Goal: Task Accomplishment & Management: Manage account settings

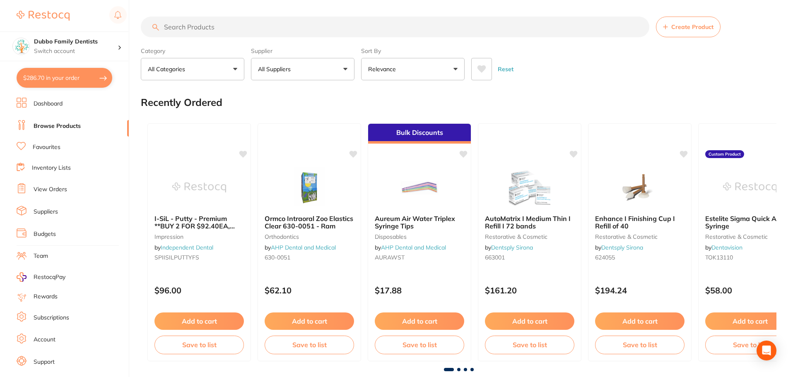
click at [53, 77] on button "$286.70 in your order" at bounding box center [65, 78] width 96 height 20
checkbox input "true"
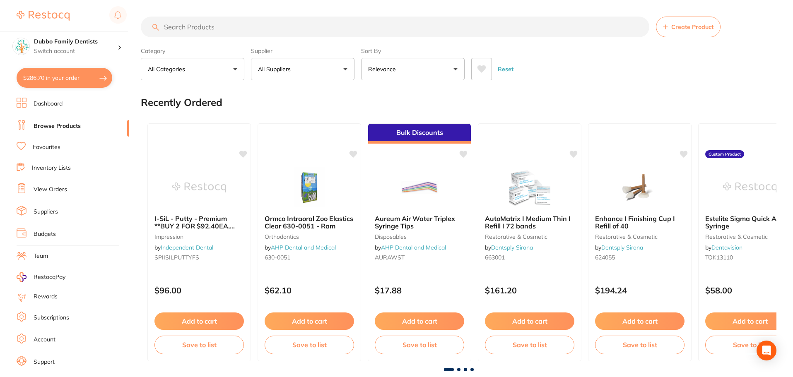
checkbox input "true"
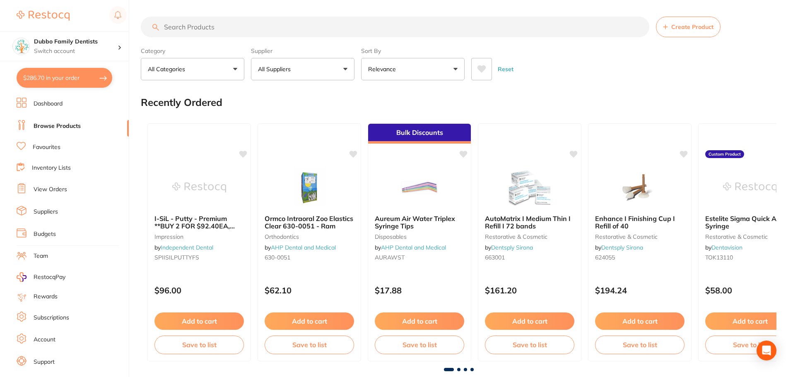
checkbox input "true"
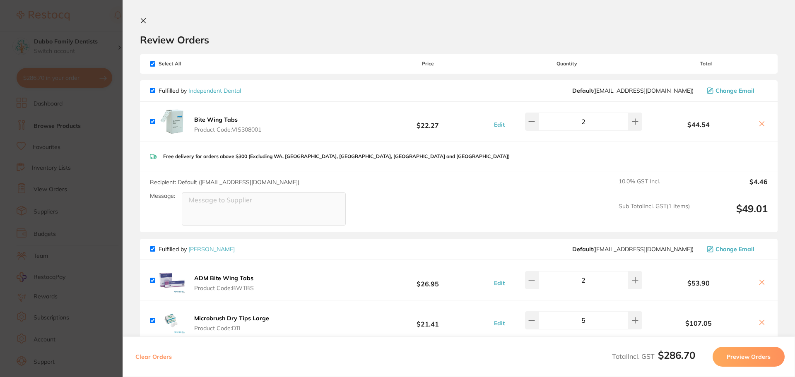
click at [63, 164] on section "Update RRP Set your pre negotiated price for this item. Item Agreed RRP (excl. …" at bounding box center [397, 188] width 795 height 377
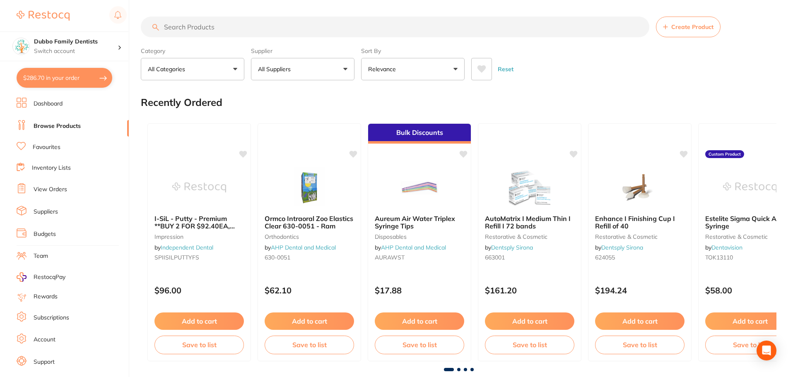
click at [230, 20] on input "search" at bounding box center [395, 27] width 508 height 21
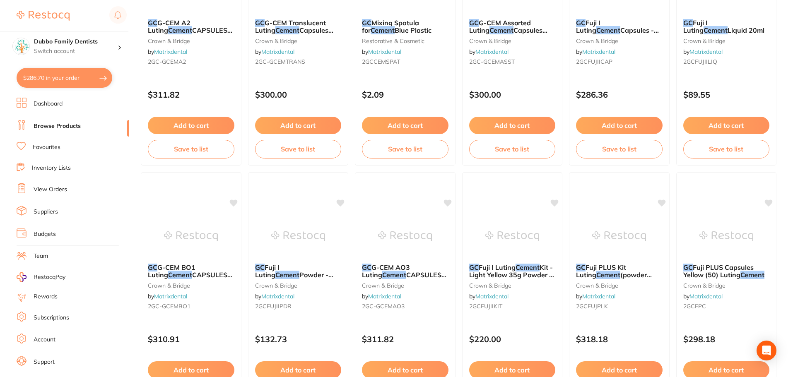
scroll to position [455, 0]
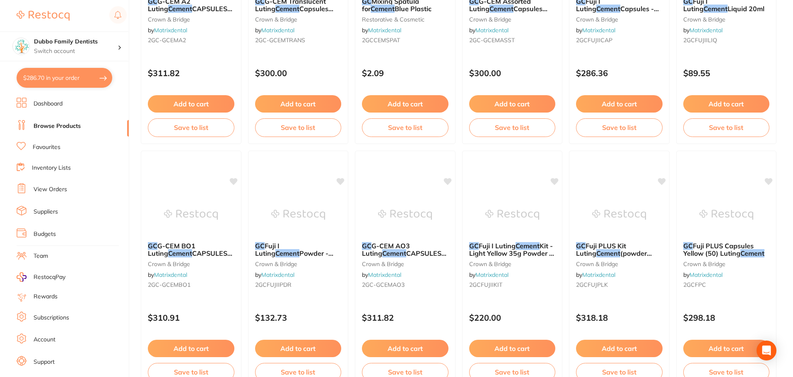
type input "gc cement"
click at [39, 144] on link "Favourites" at bounding box center [47, 147] width 28 height 8
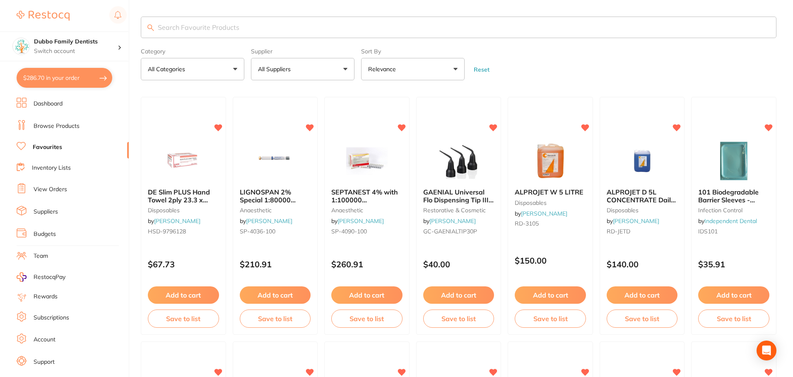
click at [222, 21] on input "search" at bounding box center [458, 28] width 635 height 22
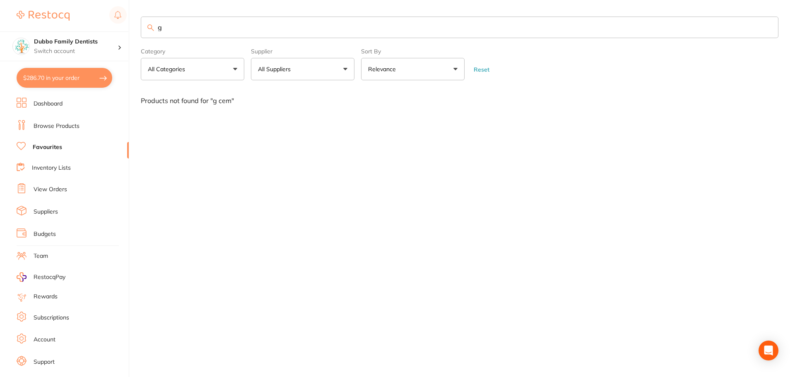
type input "g"
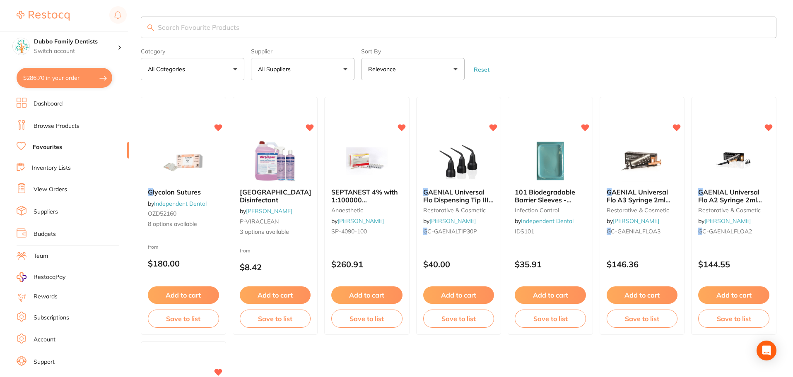
click at [43, 104] on link "Dashboard" at bounding box center [48, 104] width 29 height 8
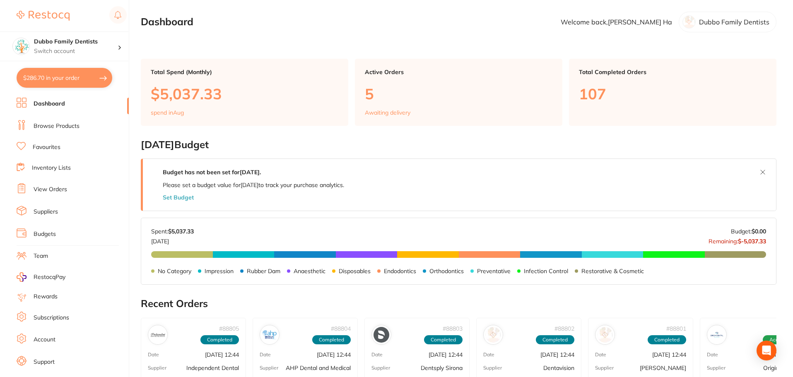
click at [45, 186] on link "View Orders" at bounding box center [51, 189] width 34 height 8
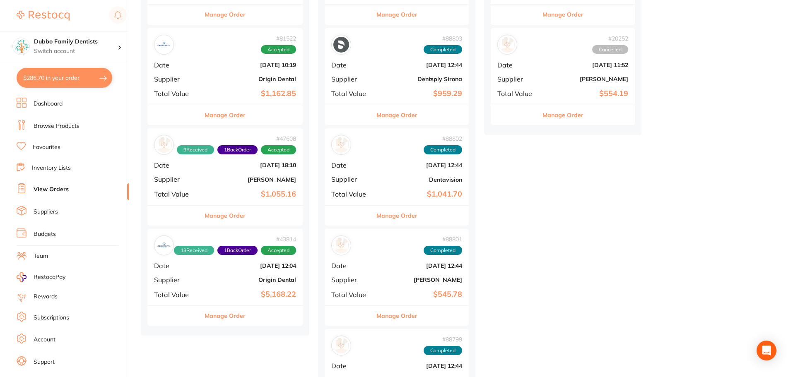
scroll to position [290, 0]
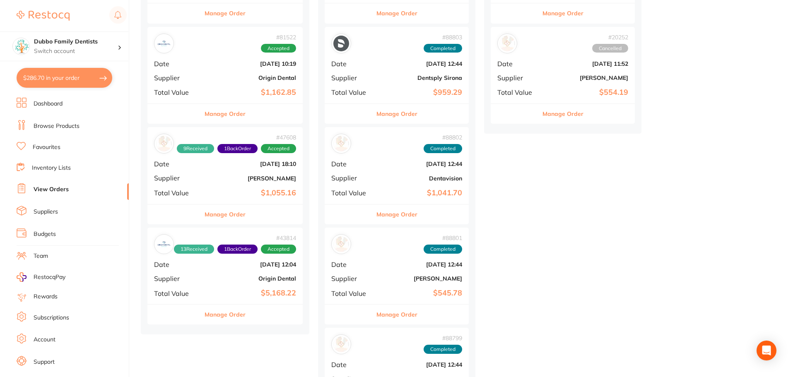
click at [224, 208] on button "Manage Order" at bounding box center [224, 214] width 41 height 20
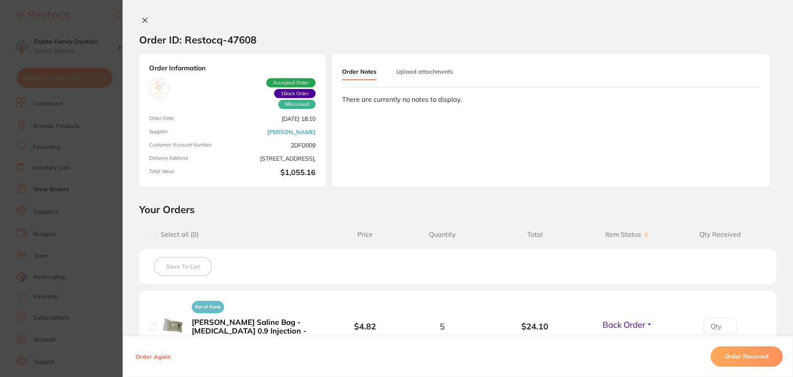
click at [143, 12] on div "Order ID: Restocq- 47608 Order Information 9 Received 1 Back Order Accepted Ord…" at bounding box center [458, 188] width 670 height 377
click at [143, 16] on div "Order ID: Restocq- 47608 Order Information 9 Received 1 Back Order Accepted Ord…" at bounding box center [458, 188] width 670 height 377
click at [143, 22] on icon at bounding box center [145, 20] width 5 height 5
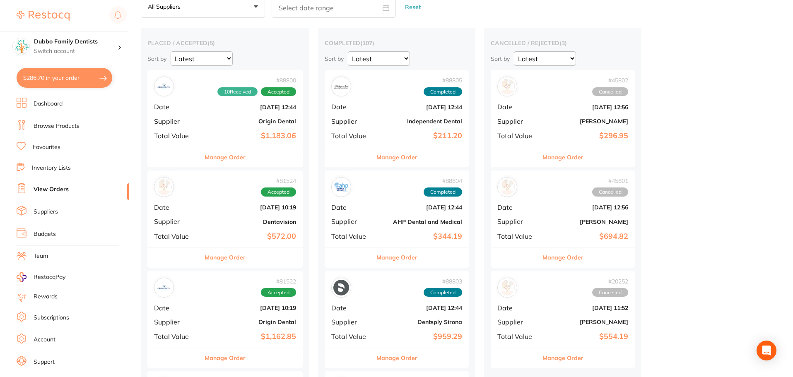
scroll to position [41, 0]
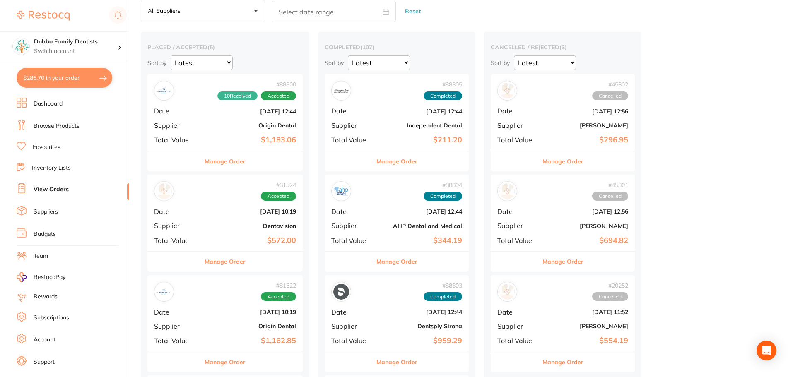
click at [386, 260] on button "Manage Order" at bounding box center [396, 262] width 41 height 20
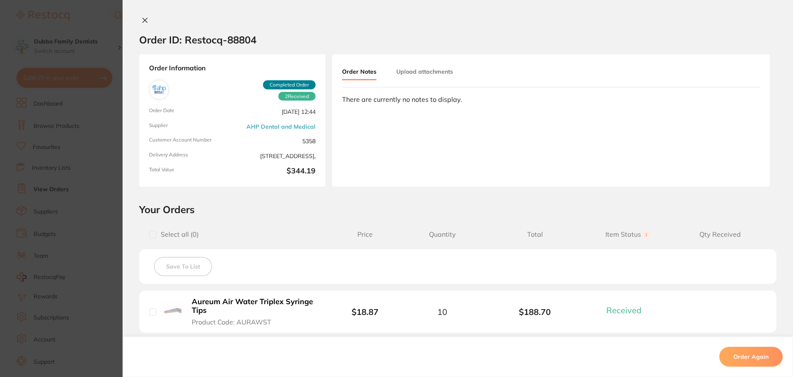
scroll to position [124, 0]
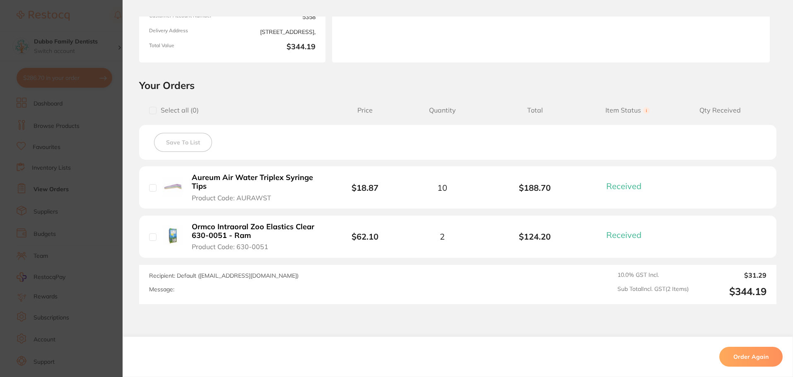
click at [99, 188] on section "Order ID: Restocq- 88804 Order Information 2 Received Completed Order Order Dat…" at bounding box center [396, 188] width 793 height 377
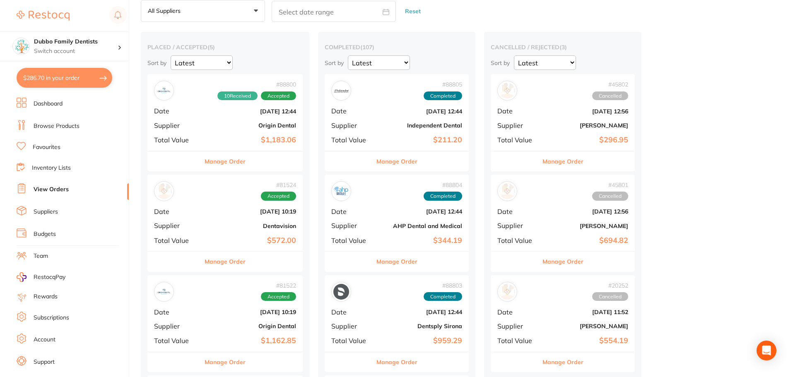
click at [411, 158] on button "Manage Order" at bounding box center [396, 162] width 41 height 20
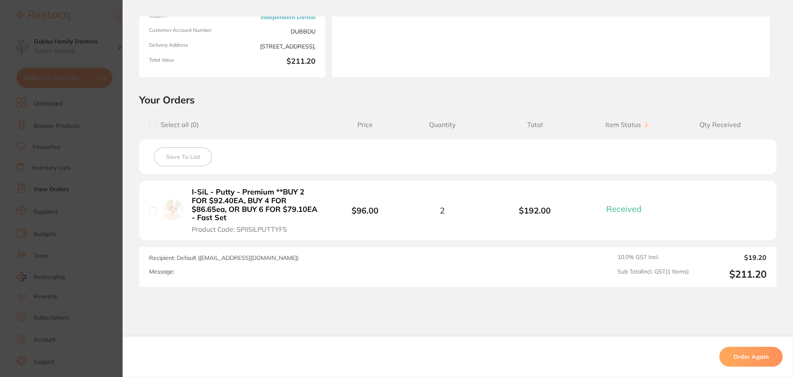
scroll to position [124, 0]
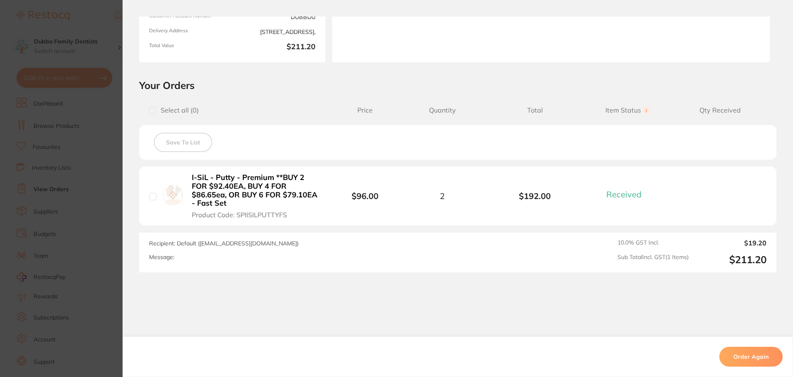
click at [65, 186] on section "Order ID: Restocq- 88805 Order Information 1 Received Completed Order Order Dat…" at bounding box center [396, 188] width 793 height 377
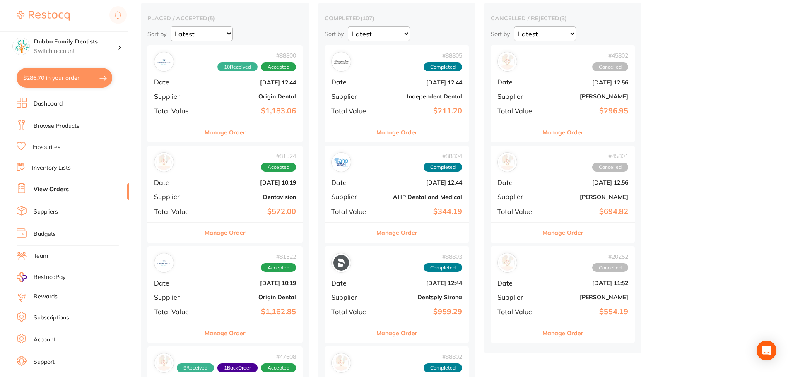
scroll to position [83, 0]
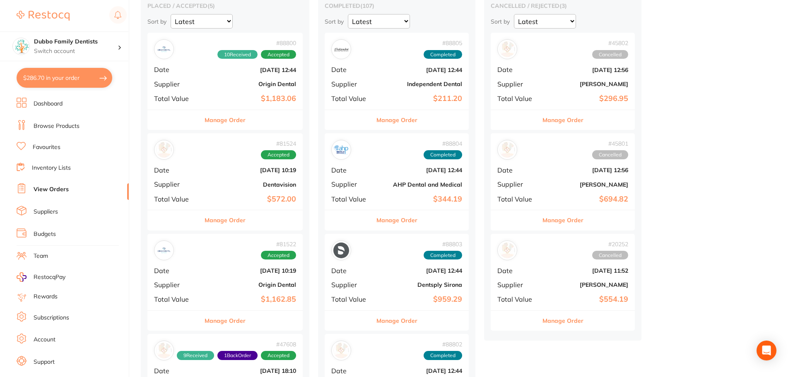
click at [402, 321] on button "Manage Order" at bounding box center [396, 321] width 41 height 20
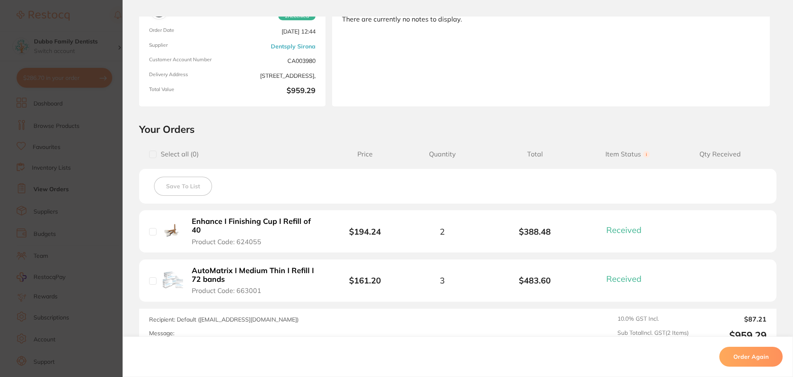
scroll to position [166, 0]
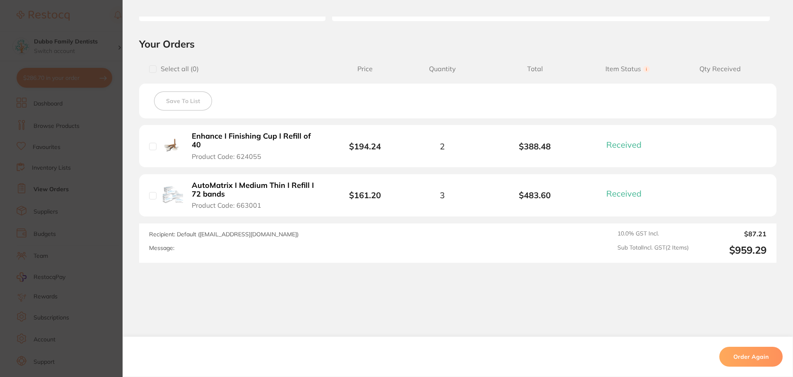
click at [53, 255] on section "Order ID: Restocq- 88803 Order Information 2 Received Completed Order Order Dat…" at bounding box center [396, 188] width 793 height 377
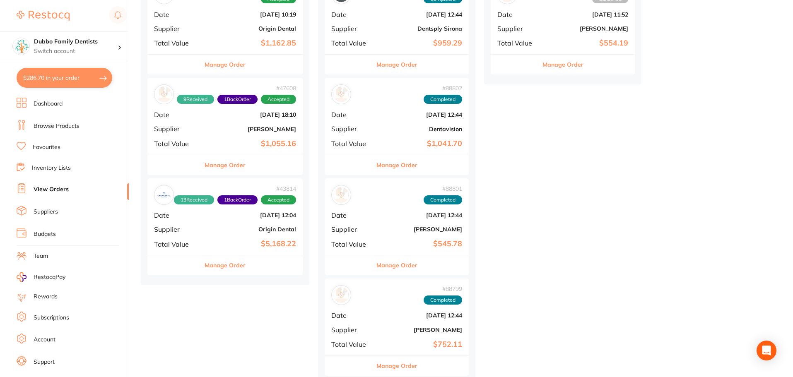
scroll to position [373, 0]
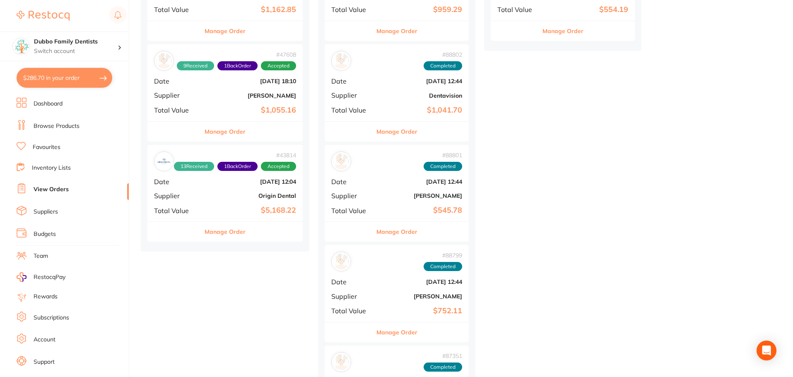
click at [417, 330] on button "Manage Order" at bounding box center [396, 332] width 41 height 20
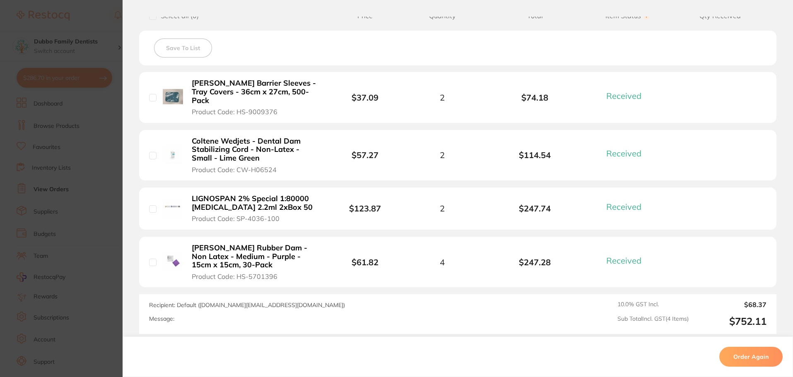
scroll to position [207, 0]
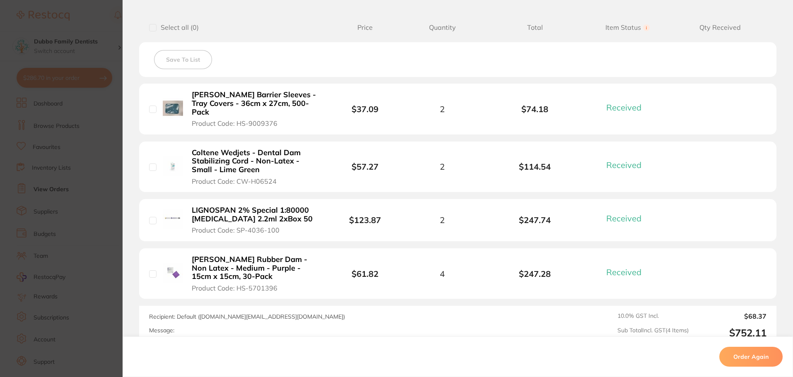
click at [91, 286] on section "Order ID: Restocq- 88799 Order Information 4 Received Completed Order Order Dat…" at bounding box center [396, 188] width 793 height 377
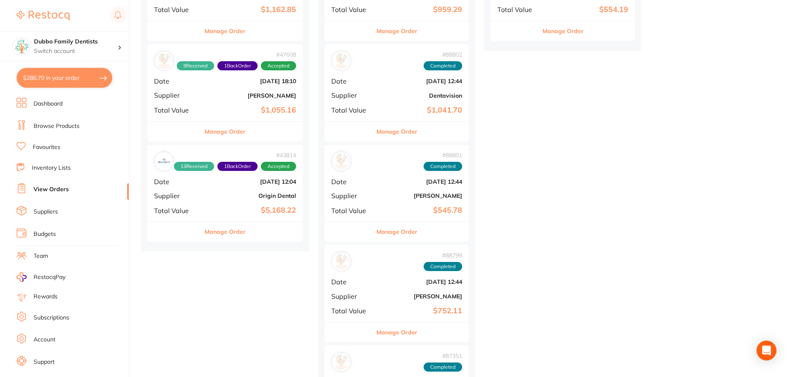
click at [399, 132] on button "Manage Order" at bounding box center [396, 132] width 41 height 20
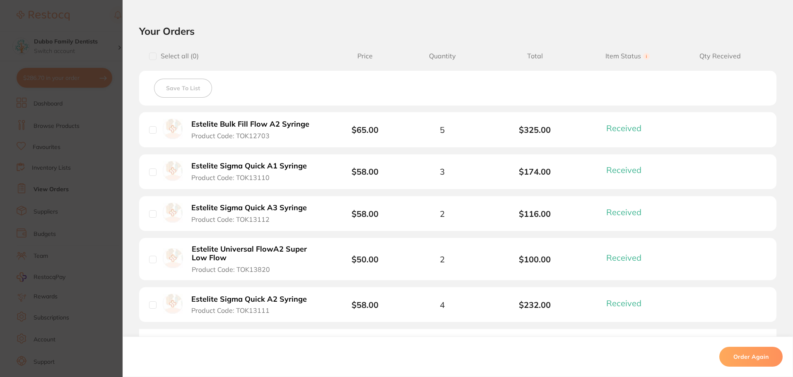
scroll to position [248, 0]
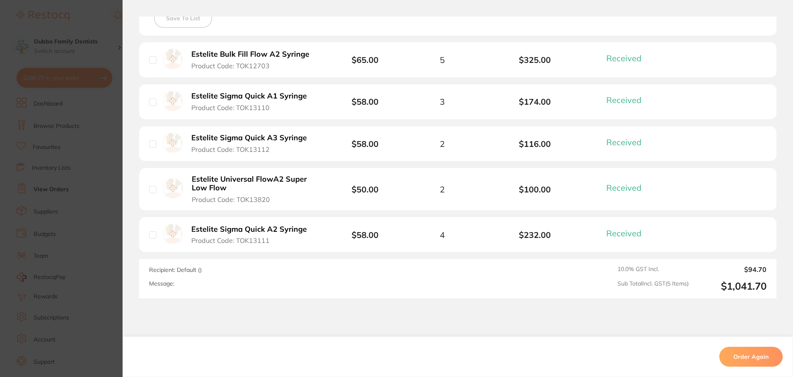
click at [97, 269] on section "Order ID: Restocq- 88802 Order Information 5 Received Completed Order Order Dat…" at bounding box center [396, 188] width 793 height 377
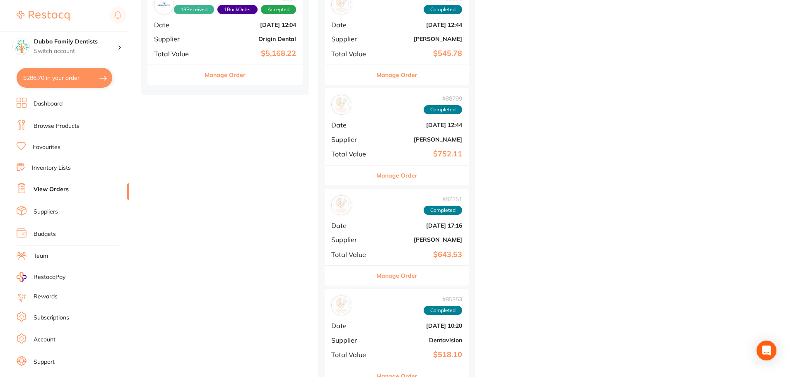
scroll to position [538, 0]
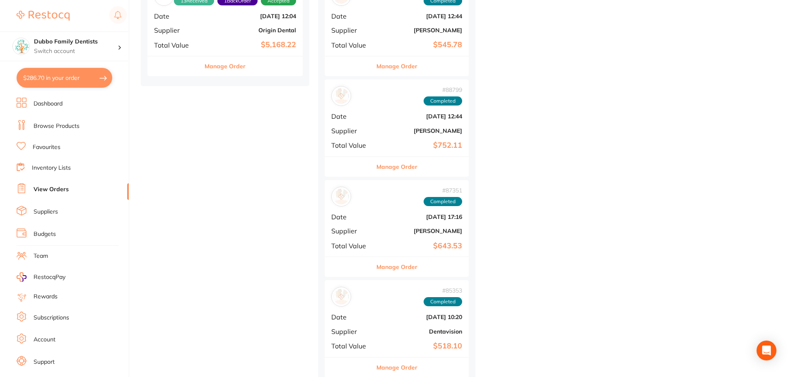
click at [384, 269] on button "Manage Order" at bounding box center [396, 267] width 41 height 20
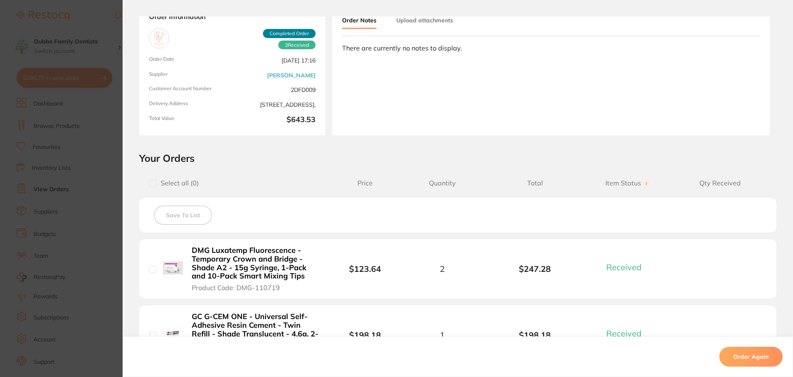
scroll to position [124, 0]
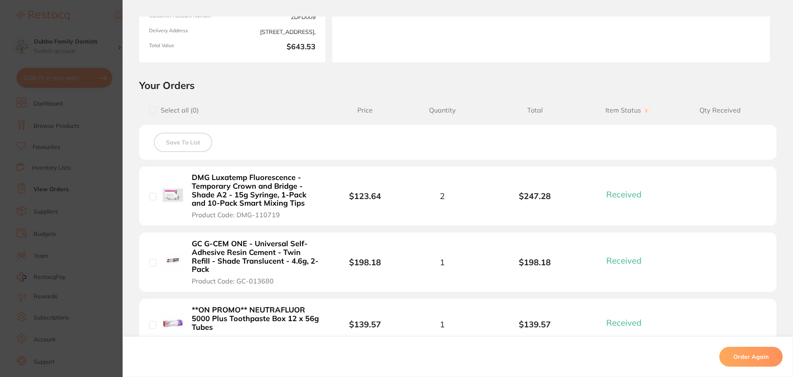
click at [286, 255] on b "GC G-CEM ONE - Universal Self-Adhesive Resin Cement - Twin Refill - Shade Trans…" at bounding box center [256, 257] width 128 height 34
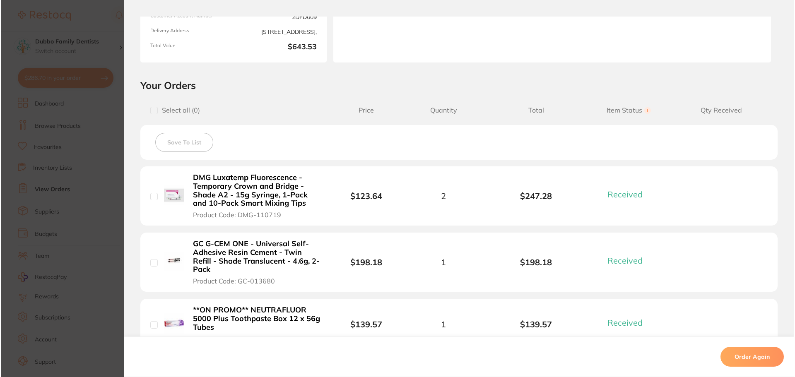
scroll to position [0, 0]
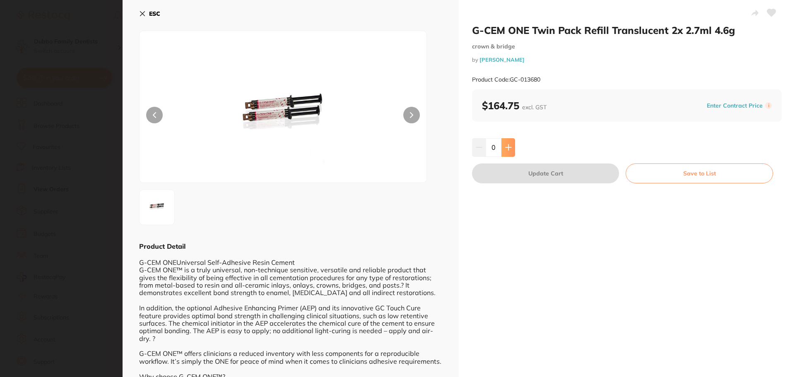
click at [507, 147] on icon at bounding box center [507, 147] width 5 height 5
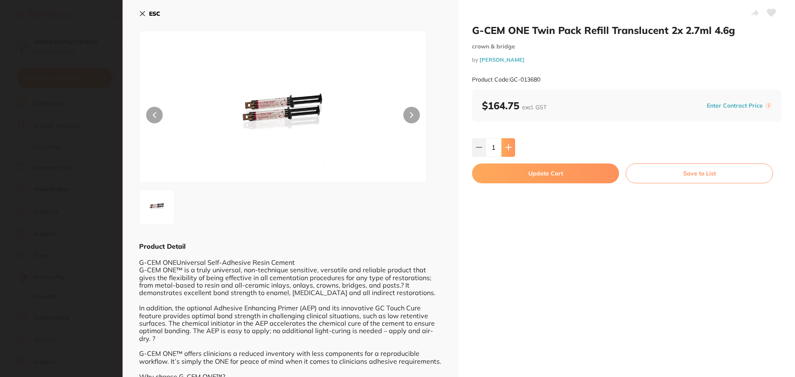
click at [507, 147] on icon at bounding box center [507, 147] width 5 height 5
type input "2"
click at [561, 174] on button "Update Cart" at bounding box center [545, 174] width 147 height 20
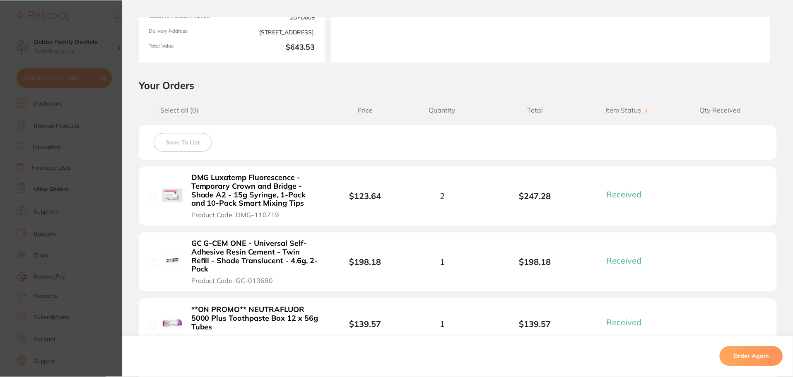
scroll to position [538, 0]
click at [69, 107] on section "Order ID: Restocq- 87351 Order Information 3 Received Completed Order Order Dat…" at bounding box center [396, 188] width 793 height 377
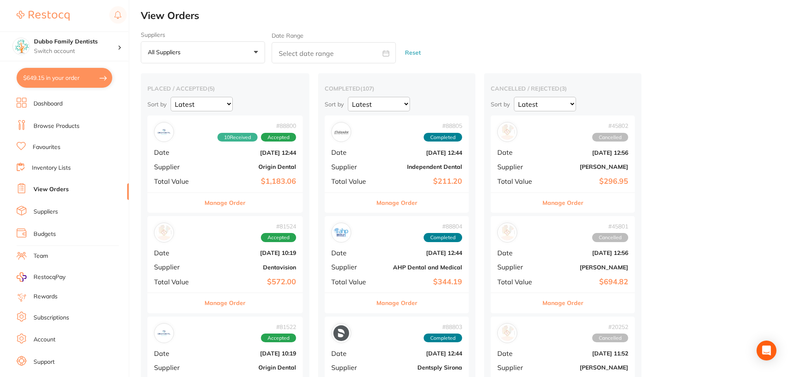
click at [45, 75] on button "$649.15 in your order" at bounding box center [65, 78] width 96 height 20
checkbox input "true"
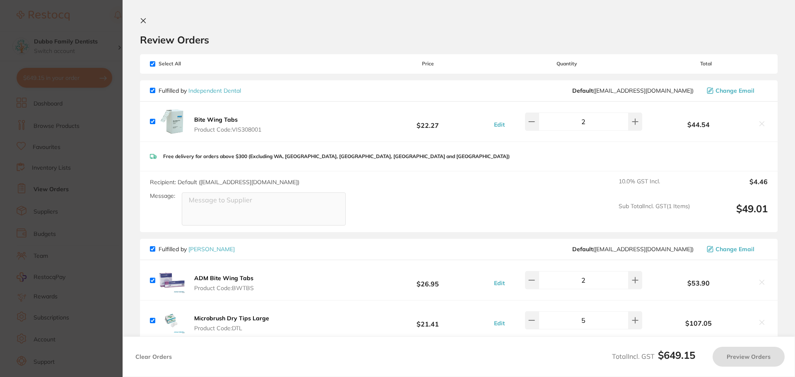
checkbox input "true"
click at [144, 23] on icon at bounding box center [143, 20] width 7 height 7
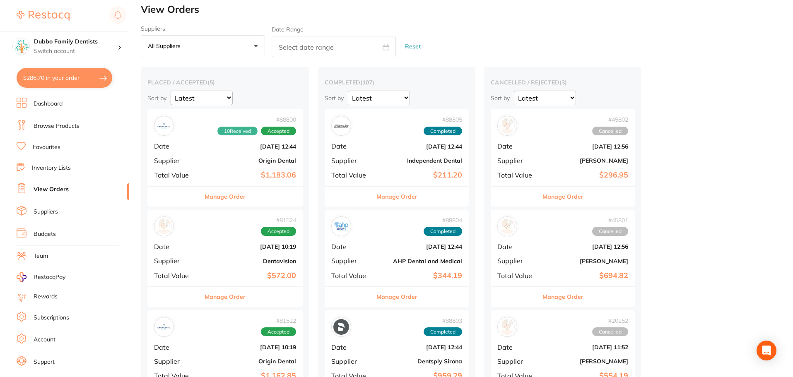
click at [51, 191] on link "View Orders" at bounding box center [51, 189] width 35 height 8
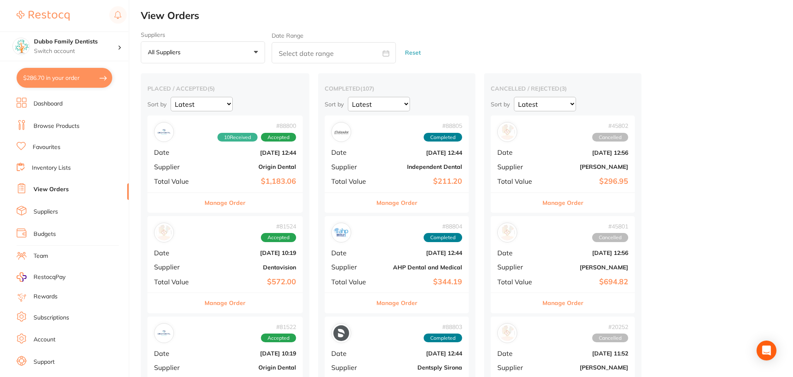
click at [48, 125] on link "Browse Products" at bounding box center [57, 126] width 46 height 8
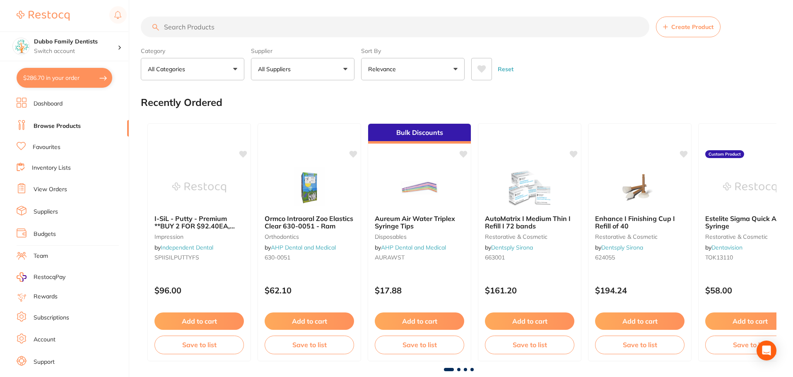
click at [250, 30] on input "search" at bounding box center [395, 27] width 508 height 21
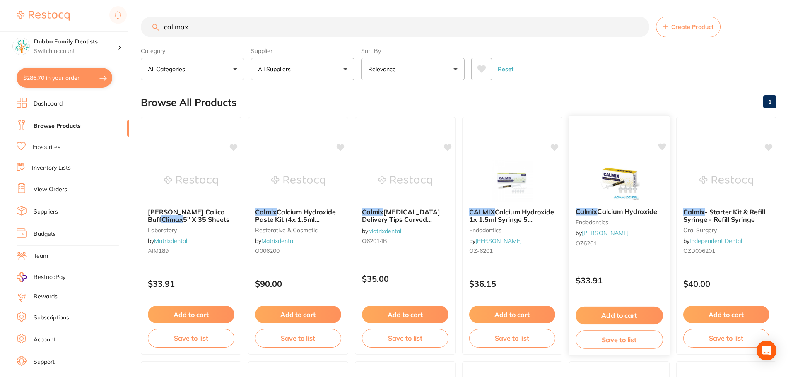
type input "calimax"
click at [610, 203] on div "Calmix Calcium Hydroxide endodontics by Adam Dental OZ6201" at bounding box center [619, 228] width 101 height 55
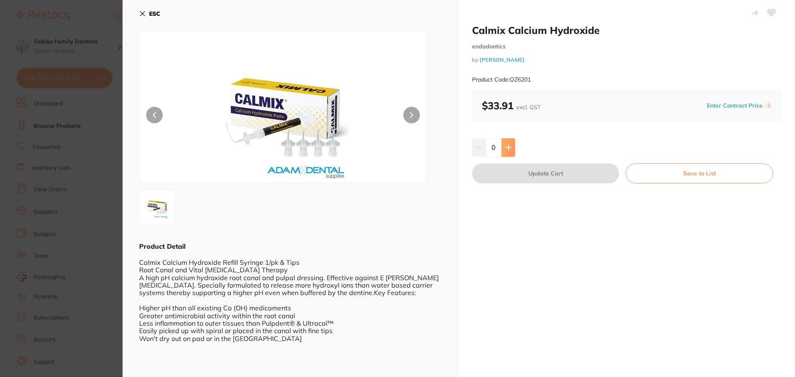
click at [503, 147] on button at bounding box center [508, 147] width 14 height 18
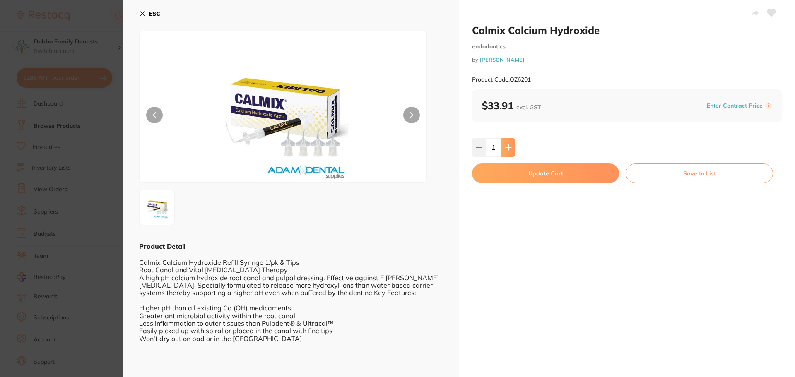
click at [503, 147] on button at bounding box center [508, 147] width 14 height 18
type input "4"
click at [519, 170] on button "Update Cart" at bounding box center [545, 174] width 147 height 20
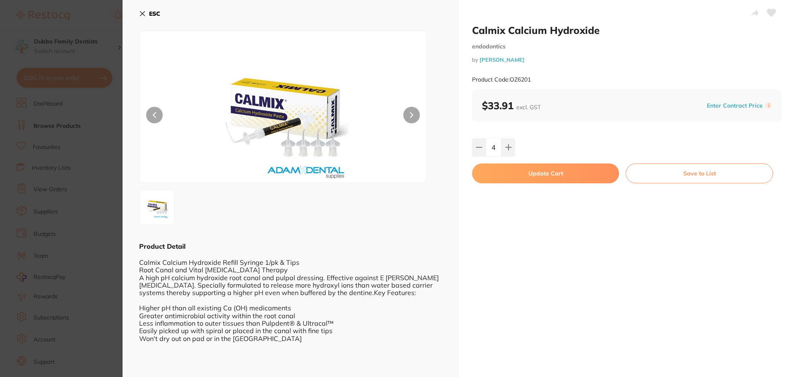
checkbox input "false"
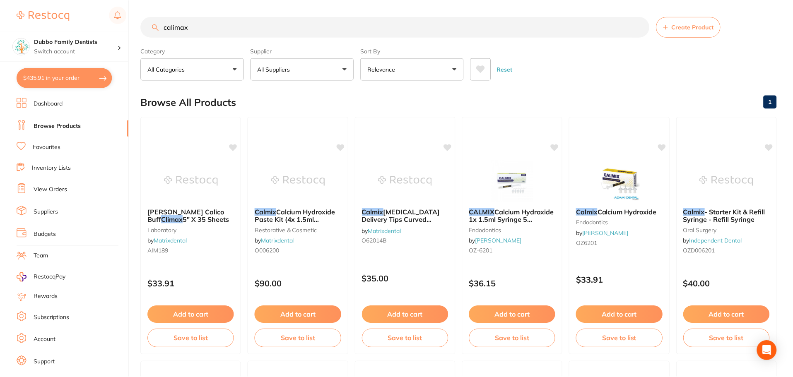
scroll to position [6, 0]
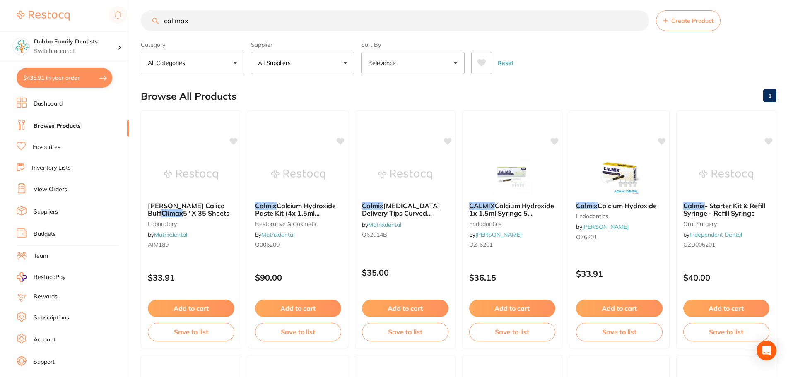
click at [575, 70] on div "Reset" at bounding box center [620, 59] width 298 height 29
click at [64, 76] on button "$435.91 in your order" at bounding box center [65, 78] width 96 height 20
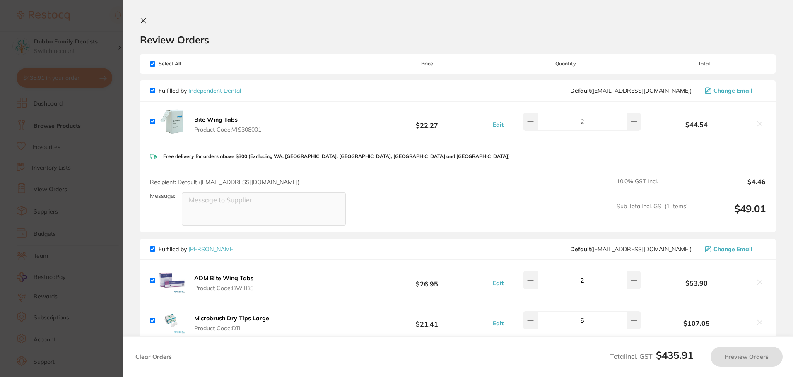
checkbox input "true"
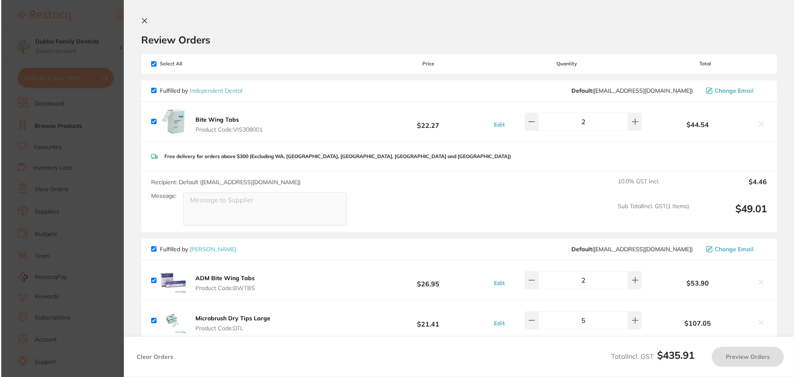
scroll to position [0, 0]
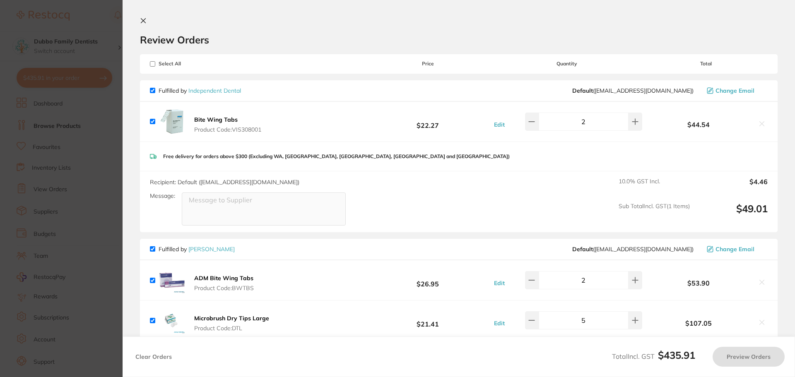
checkbox input "true"
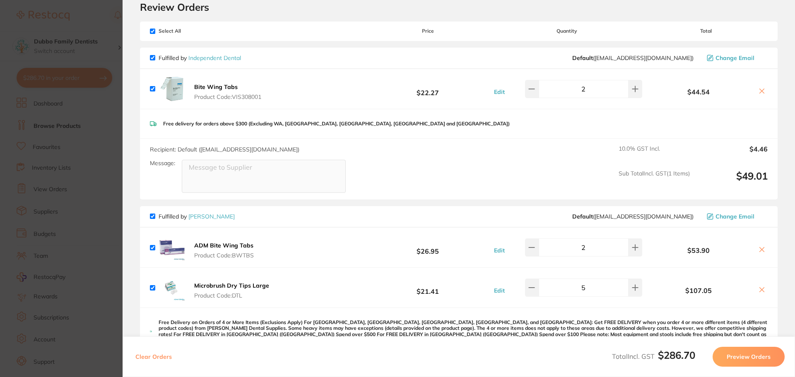
scroll to position [41, 0]
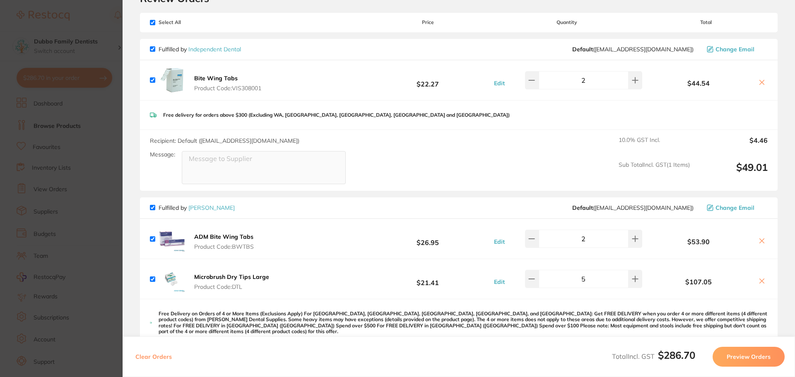
click at [77, 138] on section "Update RRP Set your pre negotiated price for this item. Item Agreed RRP (excl. …" at bounding box center [397, 188] width 795 height 377
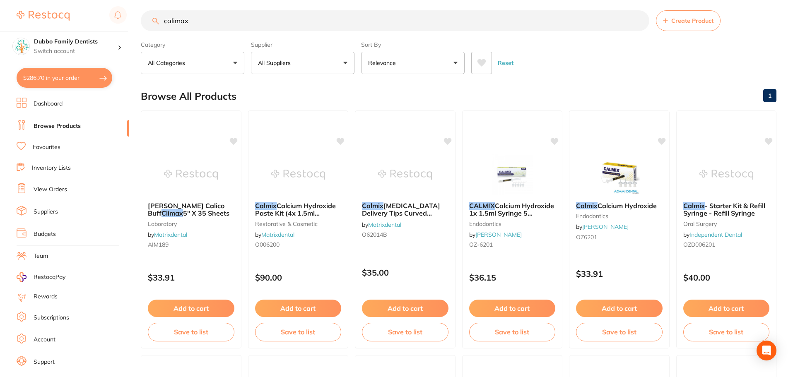
drag, startPoint x: 212, startPoint y: 22, endPoint x: 34, endPoint y: 10, distance: 178.8
click at [34, 10] on div "$286.70 Dubbo Family Dentists Switch account Dubbo Family Dentists $286.70 in y…" at bounding box center [396, 182] width 793 height 377
type input "cavit"
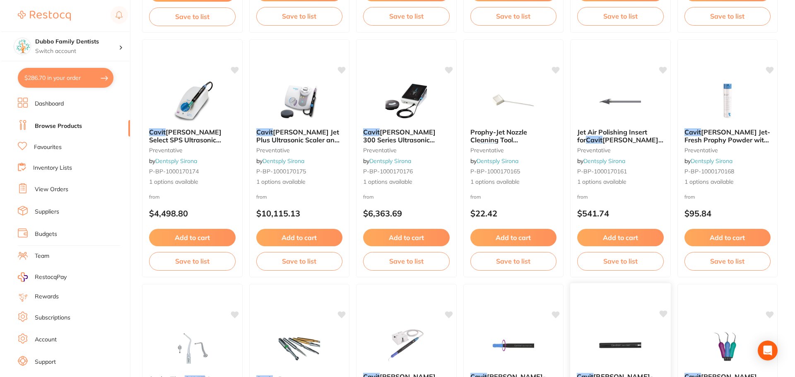
scroll to position [0, 0]
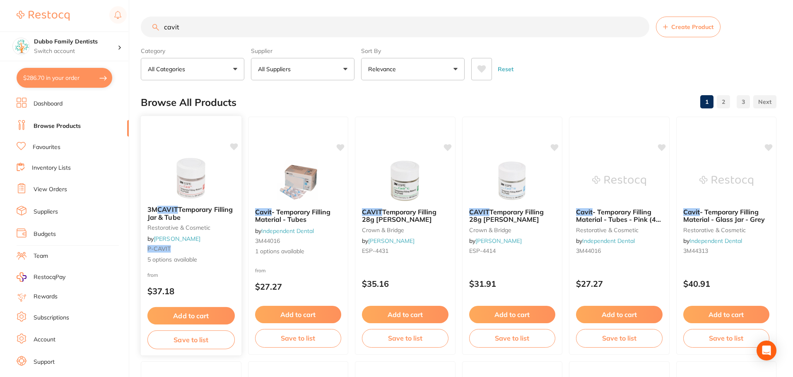
click at [191, 168] on img at bounding box center [191, 178] width 54 height 42
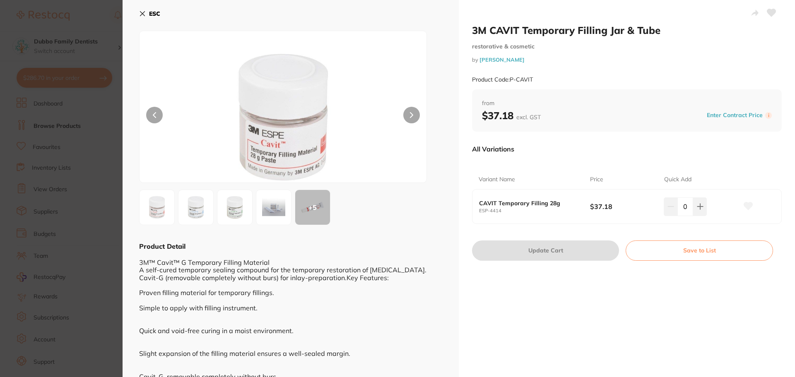
click at [197, 197] on button at bounding box center [196, 208] width 36 height 36
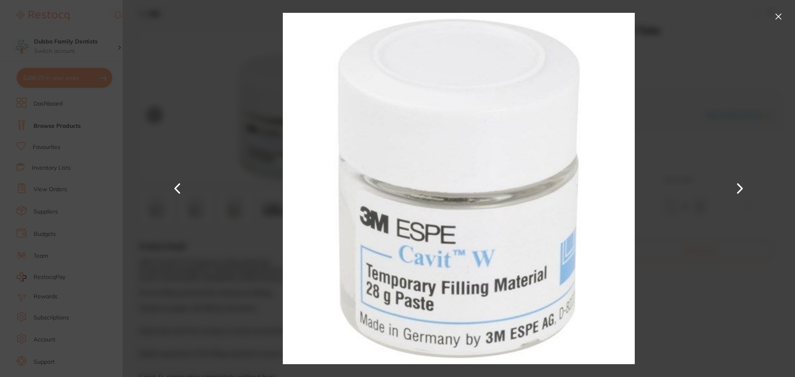
click at [741, 188] on button at bounding box center [740, 188] width 20 height 189
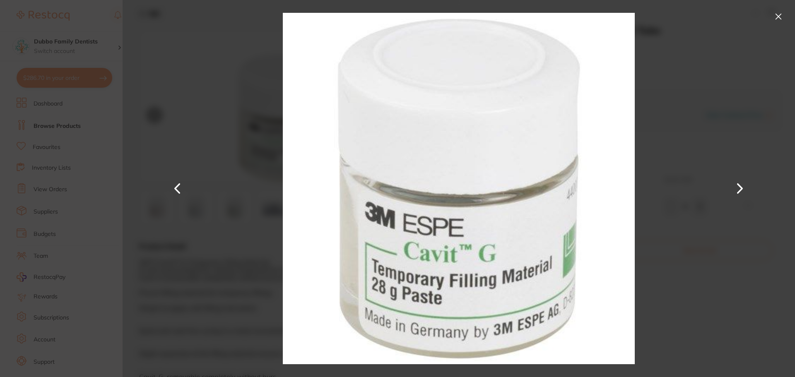
click at [741, 188] on button at bounding box center [740, 188] width 20 height 189
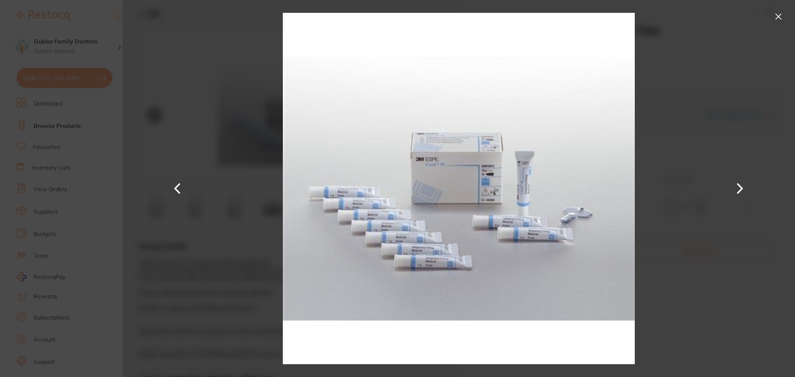
click at [723, 139] on div at bounding box center [459, 188] width 672 height 377
click at [778, 14] on button at bounding box center [778, 16] width 13 height 13
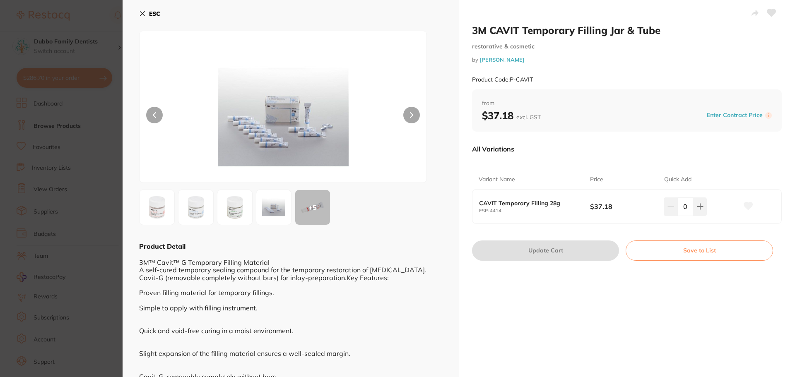
click at [141, 12] on icon at bounding box center [142, 14] width 5 height 5
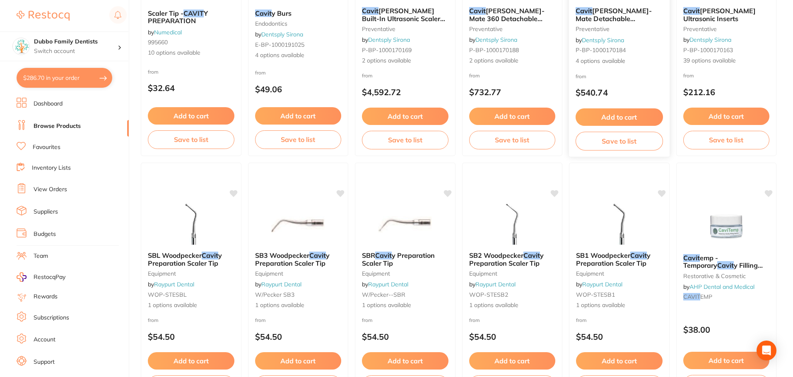
scroll to position [752, 0]
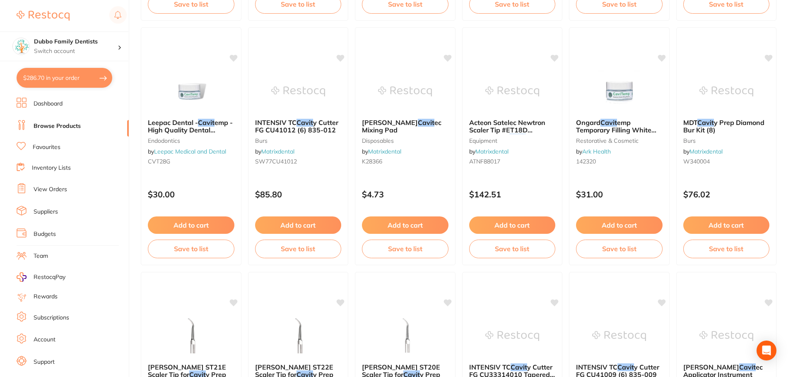
scroll to position [1978, 0]
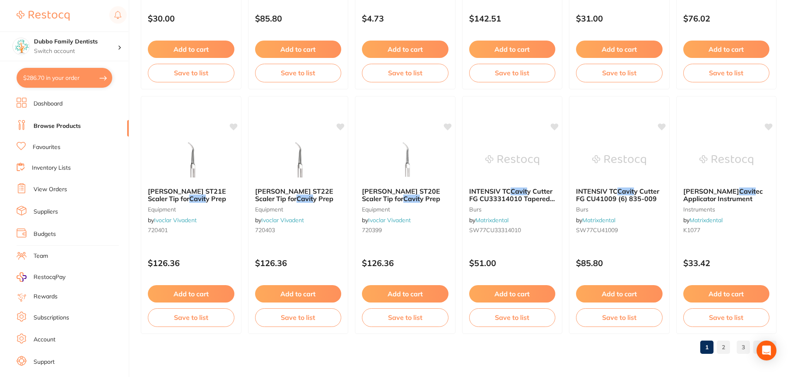
click at [725, 346] on link "2" at bounding box center [723, 347] width 13 height 17
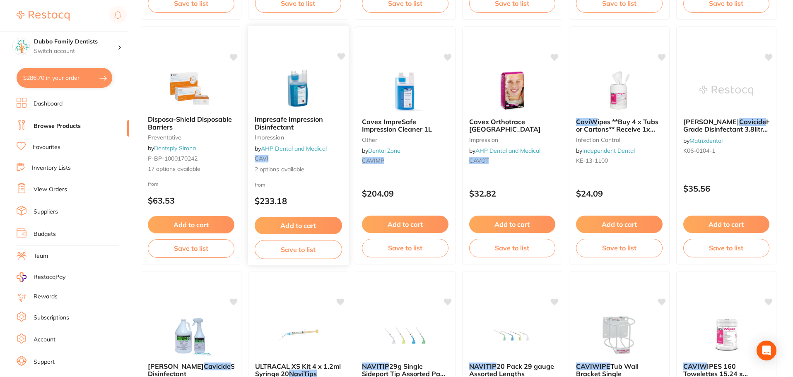
scroll to position [745, 0]
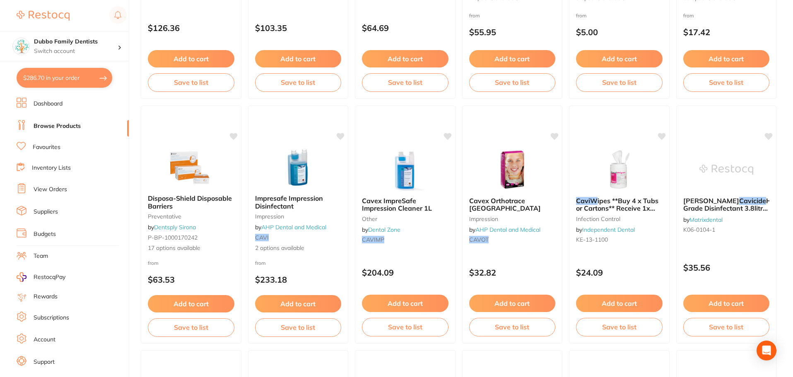
click at [51, 103] on link "Dashboard" at bounding box center [48, 104] width 29 height 8
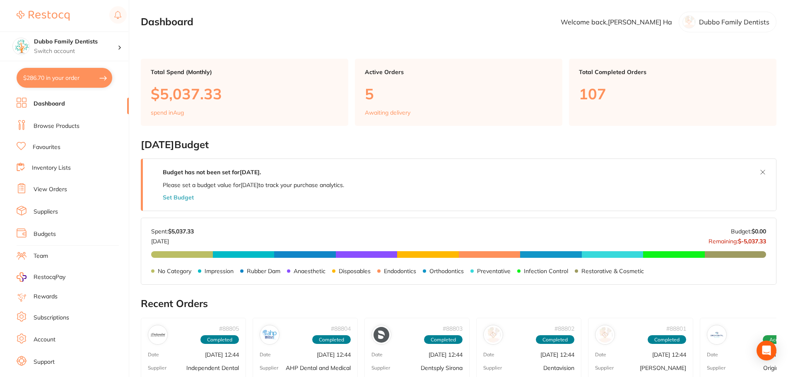
click at [57, 124] on link "Browse Products" at bounding box center [57, 126] width 46 height 8
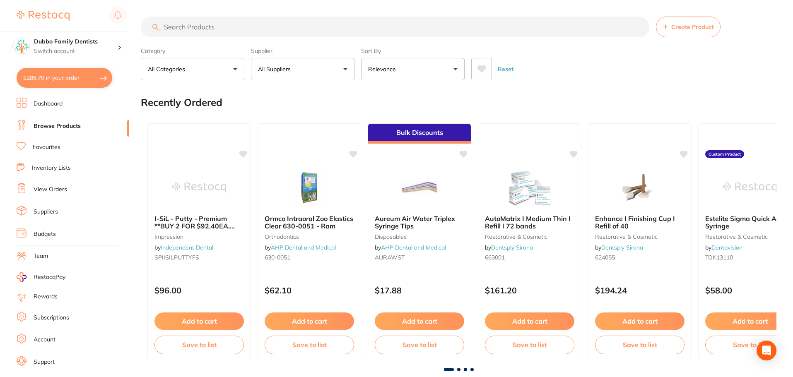
click at [56, 105] on link "Dashboard" at bounding box center [48, 104] width 29 height 8
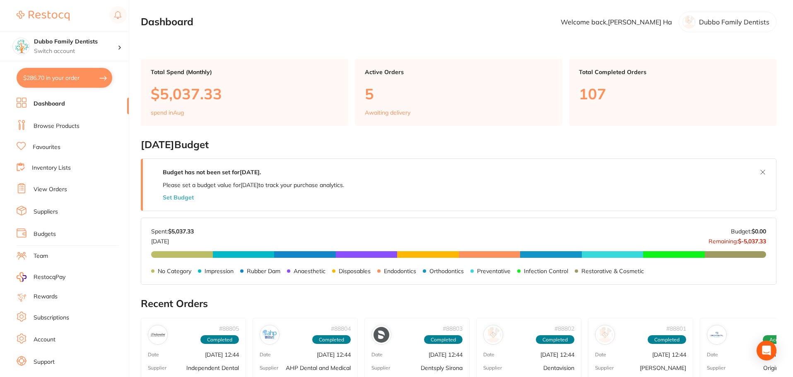
click at [745, 19] on p "Dubbo Family Dentists" at bounding box center [734, 21] width 70 height 7
click at [48, 51] on p "Switch account" at bounding box center [76, 51] width 84 height 8
click at [58, 72] on h4 "Dubbo Family Dentists" at bounding box center [73, 71] width 75 height 8
click at [741, 23] on p "Dubbo Family Dentists" at bounding box center [734, 21] width 70 height 7
drag, startPoint x: 667, startPoint y: 16, endPoint x: 657, endPoint y: 19, distance: 11.3
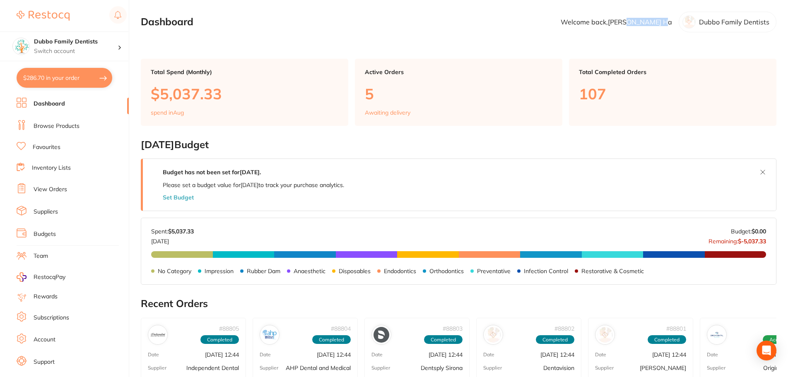
click at [657, 19] on section "Dashboard Welcome back, [PERSON_NAME] Dubbo Family Dentists" at bounding box center [458, 22] width 635 height 21
click at [657, 19] on p "Welcome back, [PERSON_NAME]" at bounding box center [615, 21] width 111 height 7
drag, startPoint x: 657, startPoint y: 19, endPoint x: 411, endPoint y: 28, distance: 245.6
click at [645, 19] on p "Welcome back, Monica Ha" at bounding box center [615, 21] width 111 height 7
click at [712, 25] on p "Dubbo Family Dentists" at bounding box center [734, 21] width 70 height 7
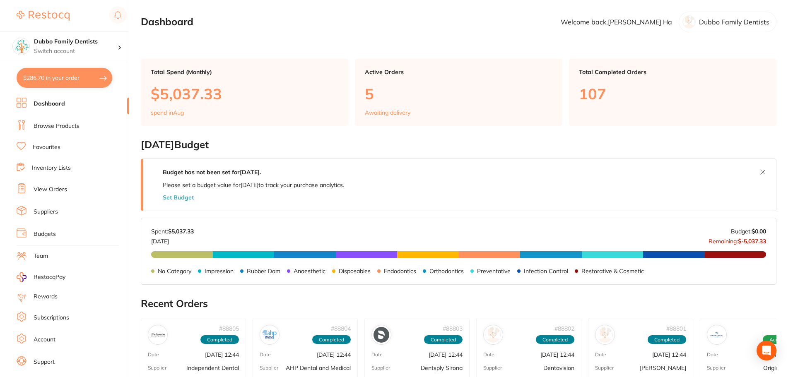
click at [658, 17] on section "Dashboard Welcome back, Monica Ha Dubbo Family Dentists" at bounding box center [458, 22] width 635 height 21
drag, startPoint x: 596, startPoint y: 28, endPoint x: 661, endPoint y: 24, distance: 64.7
click at [661, 24] on section "Dashboard Welcome back, Monica Ha Dubbo Family Dentists" at bounding box center [458, 22] width 635 height 21
click at [673, 24] on section "Dashboard Welcome back, Monica Ha Dubbo Family Dentists" at bounding box center [458, 22] width 635 height 21
click at [47, 14] on img at bounding box center [43, 16] width 53 height 10
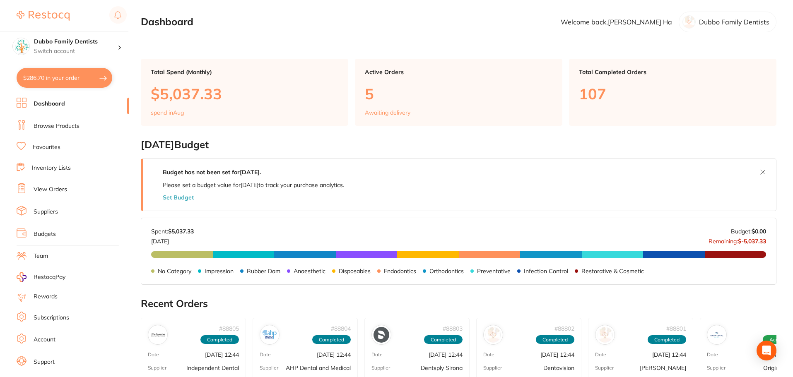
click at [269, 10] on main "Dashboard Welcome back, Monica Ha Dubbo Family Dentists Total Spend (Monthly) $…" at bounding box center [467, 328] width 652 height 656
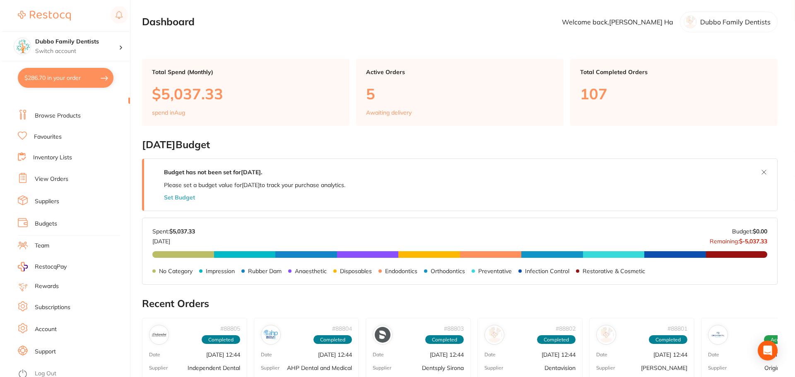
scroll to position [14, 0]
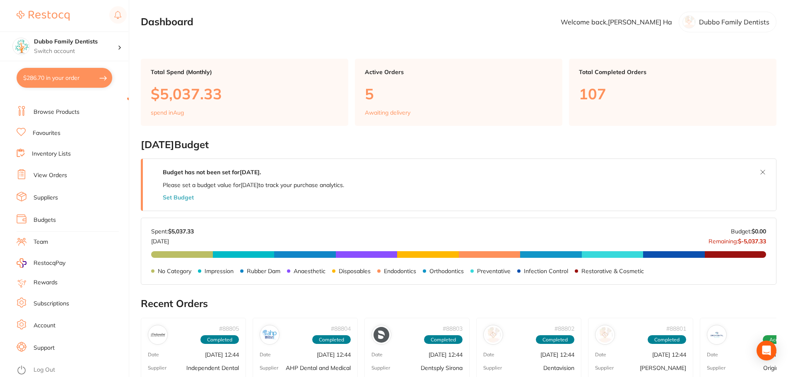
click at [48, 370] on link "Log Out" at bounding box center [45, 370] width 22 height 8
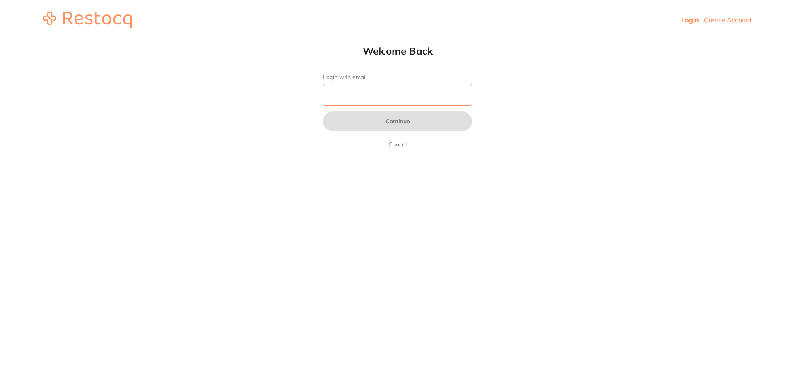
click at [375, 89] on input "Login with email" at bounding box center [397, 95] width 149 height 22
type input "[EMAIL_ADDRESS][DOMAIN_NAME]"
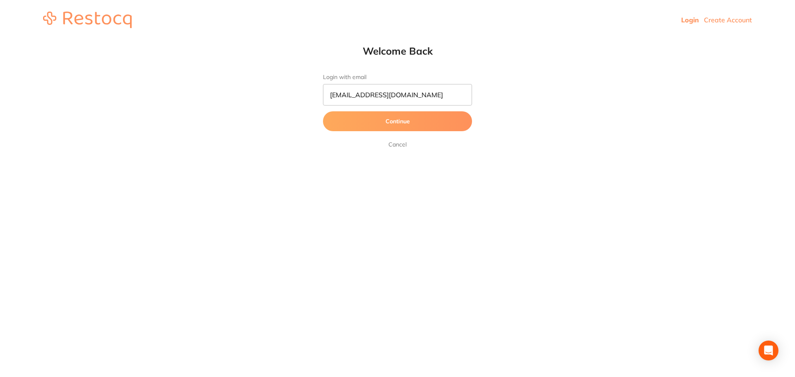
click at [392, 125] on button "Continue" at bounding box center [397, 121] width 149 height 20
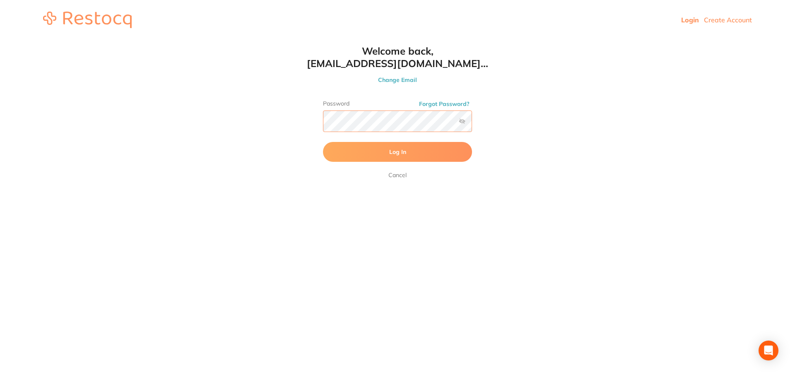
click at [323, 142] on button "Log In" at bounding box center [397, 152] width 149 height 20
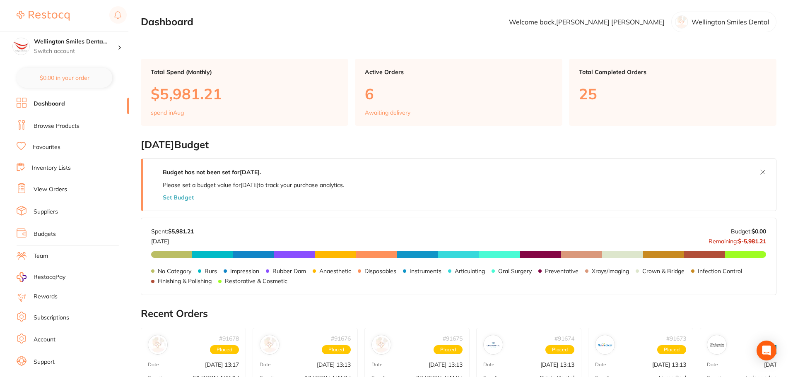
click at [63, 192] on link "View Orders" at bounding box center [51, 189] width 34 height 8
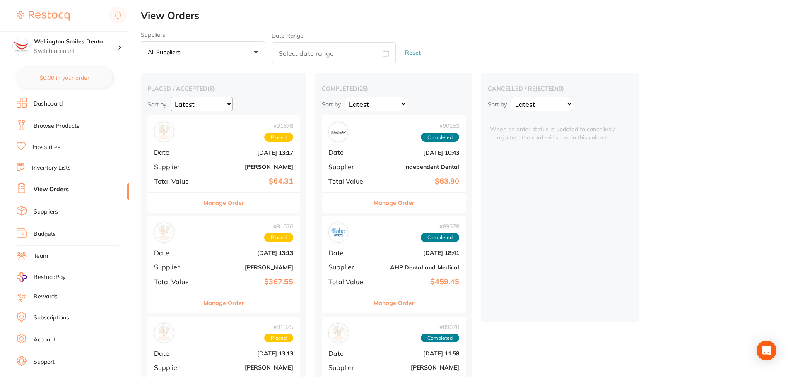
click at [248, 162] on div "# 91678 Placed Date [DATE] 13:17 Supplier [PERSON_NAME] Total Value $64.31" at bounding box center [223, 153] width 152 height 77
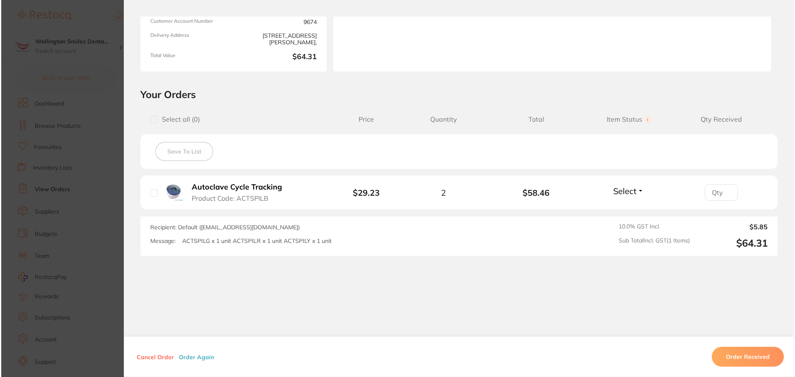
scroll to position [117, 0]
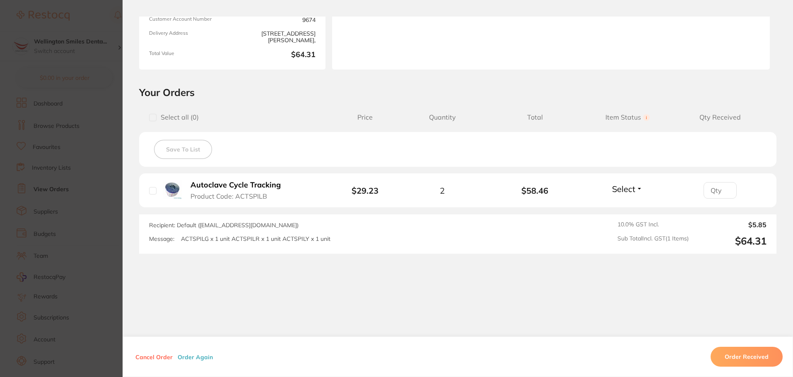
click at [243, 185] on b "Autoclave Cycle Tracking" at bounding box center [235, 185] width 90 height 9
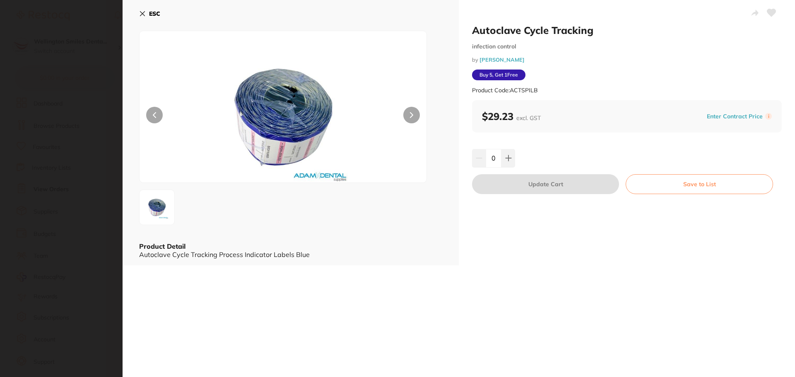
click at [412, 117] on button at bounding box center [411, 115] width 17 height 17
click at [128, 129] on div "ESC Product Detail Autoclave Cycle Tracking Process Indicator Labels Blue" at bounding box center [291, 132] width 336 height 265
click at [94, 114] on section "Autoclave Cycle Tracking infection control by Adam Dental Product Code: ACTSPIL…" at bounding box center [397, 188] width 795 height 377
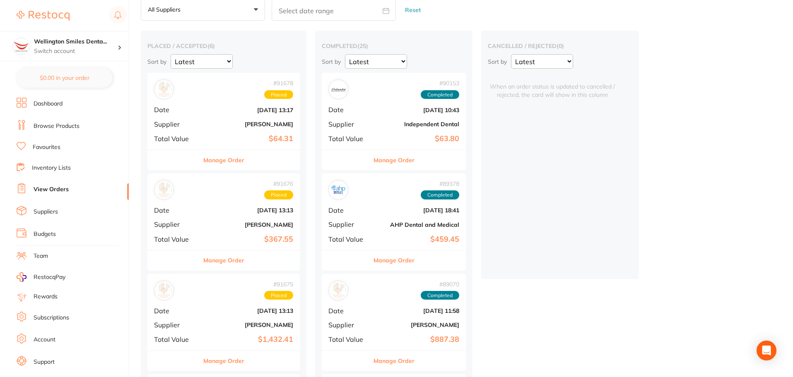
scroll to position [49, 0]
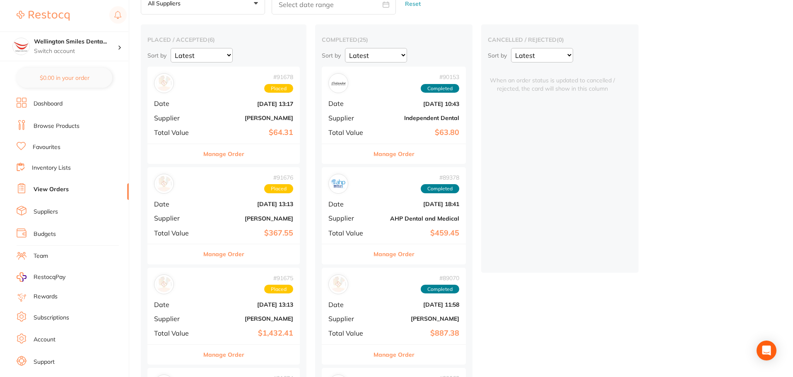
click at [209, 207] on b "[DATE] 13:13" at bounding box center [249, 204] width 88 height 7
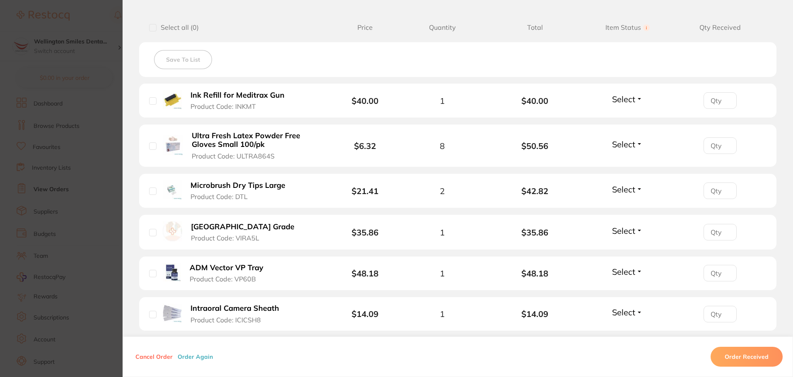
scroll to position [248, 0]
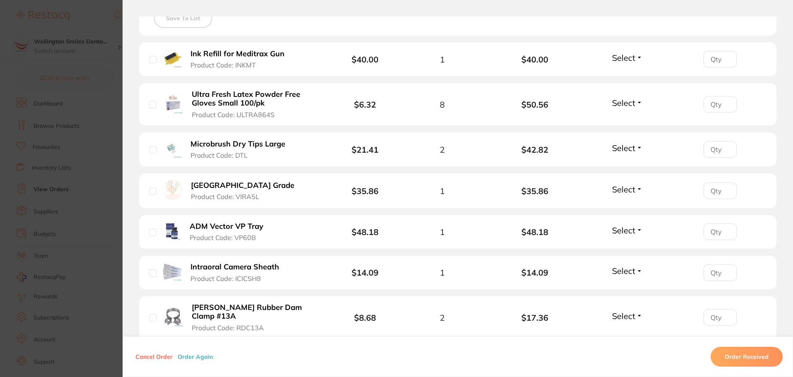
click at [225, 184] on b "[GEOGRAPHIC_DATA] Grade" at bounding box center [242, 185] width 103 height 9
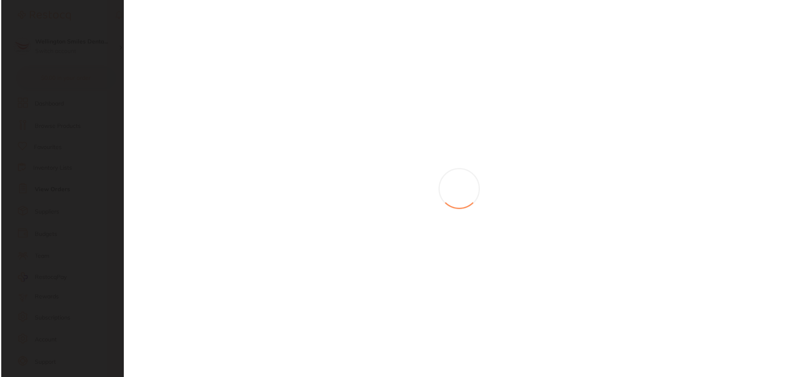
scroll to position [0, 0]
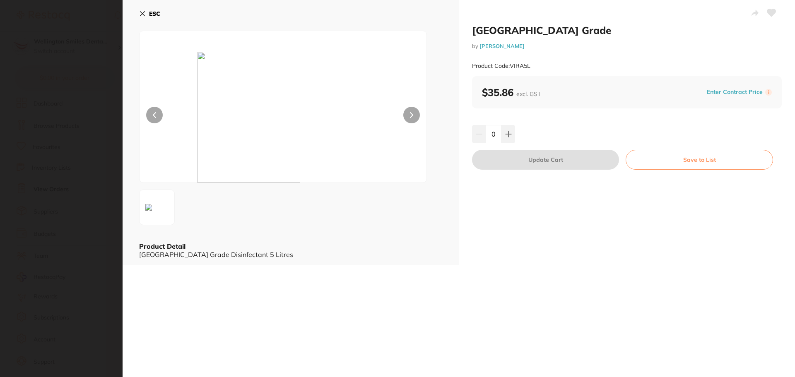
click at [141, 16] on icon at bounding box center [142, 13] width 7 height 7
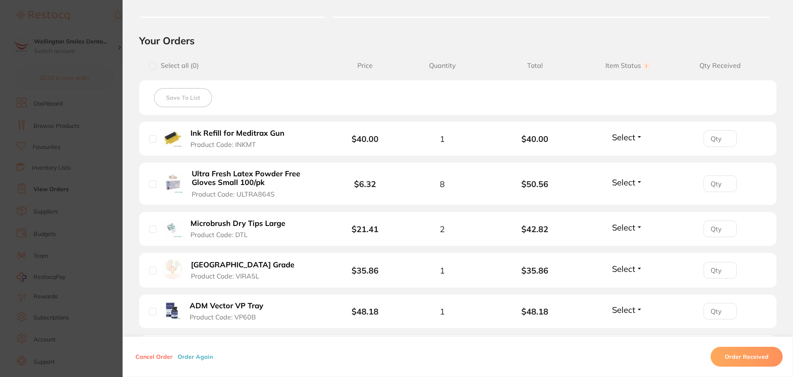
scroll to position [166, 0]
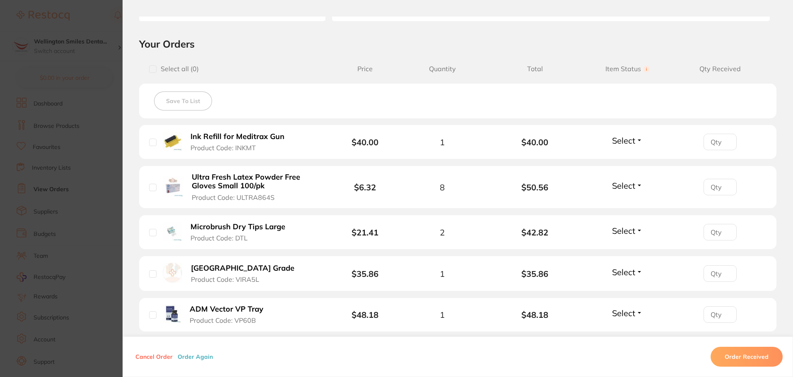
click at [75, 220] on section "Order ID: Restocq- 91676 Order Information Placed Order Order Date [DATE] 13:13…" at bounding box center [396, 188] width 793 height 377
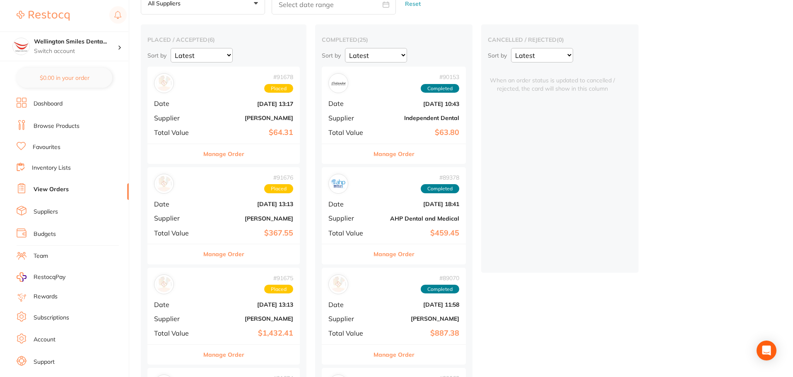
scroll to position [90, 0]
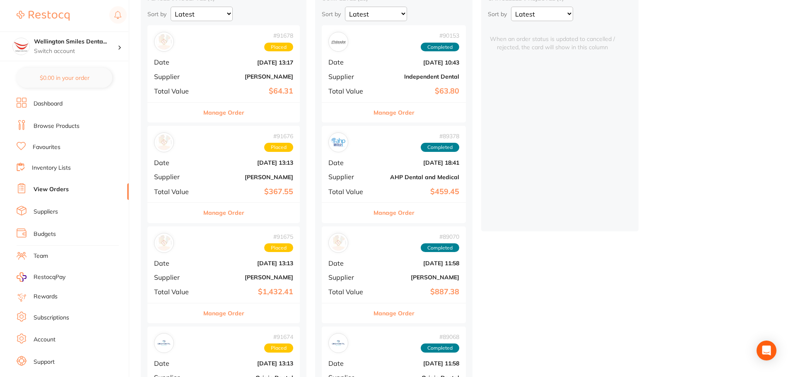
click at [270, 284] on div "# 91675 Placed Date [DATE] 13:13 Supplier [PERSON_NAME] Total Value $1,432.41" at bounding box center [223, 264] width 152 height 77
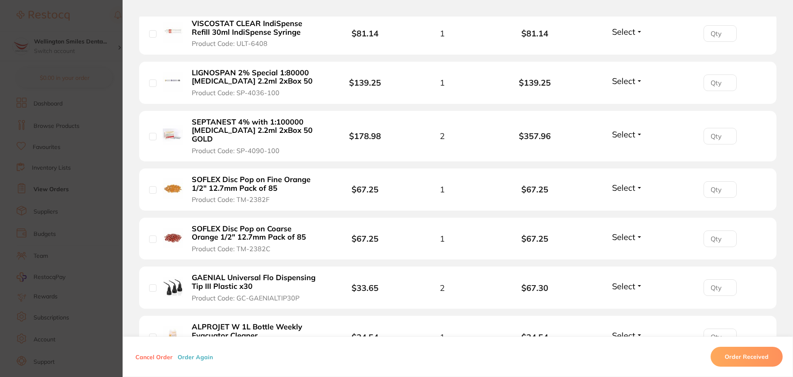
scroll to position [331, 0]
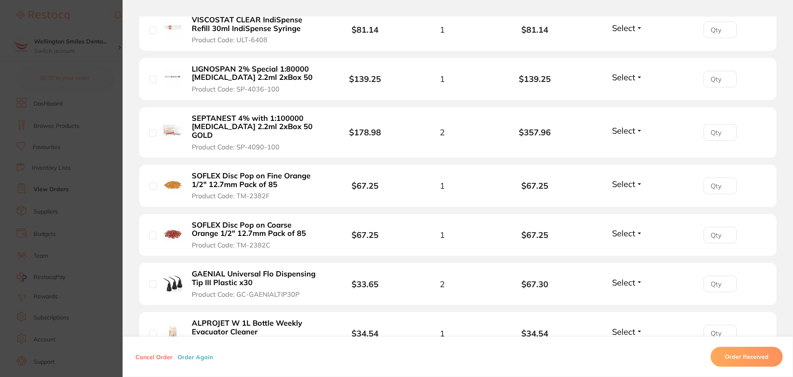
click at [271, 172] on b "SOFLEX Disc Pop on Fine Orange 1/2" 12.7mm Pack of 85" at bounding box center [256, 180] width 128 height 17
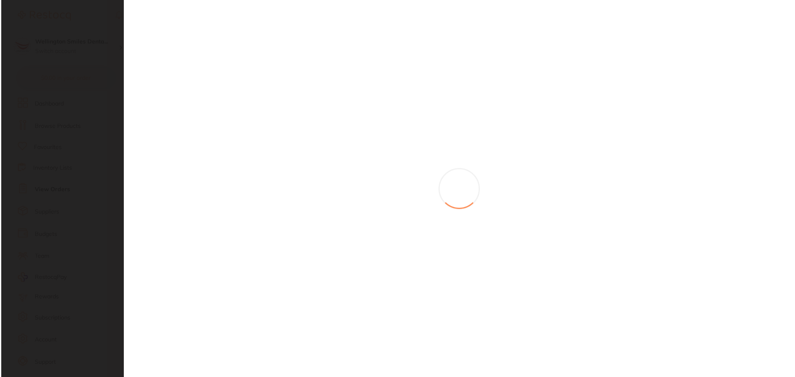
scroll to position [0, 0]
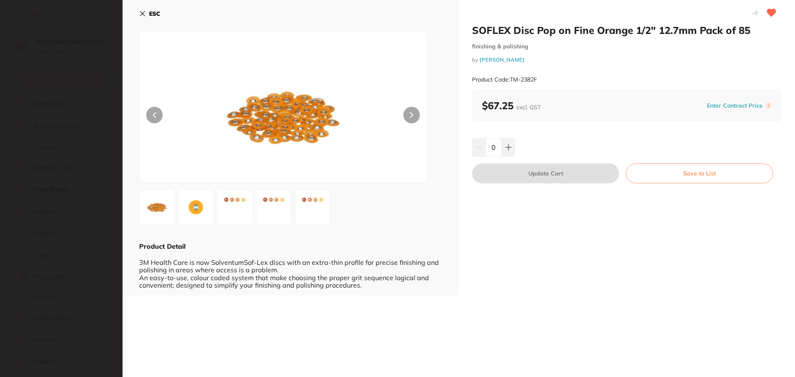
click at [197, 209] on img at bounding box center [196, 207] width 30 height 30
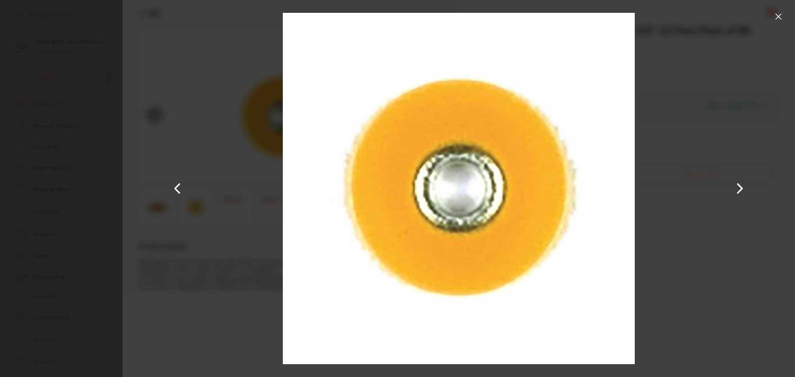
click at [782, 16] on button at bounding box center [778, 16] width 13 height 13
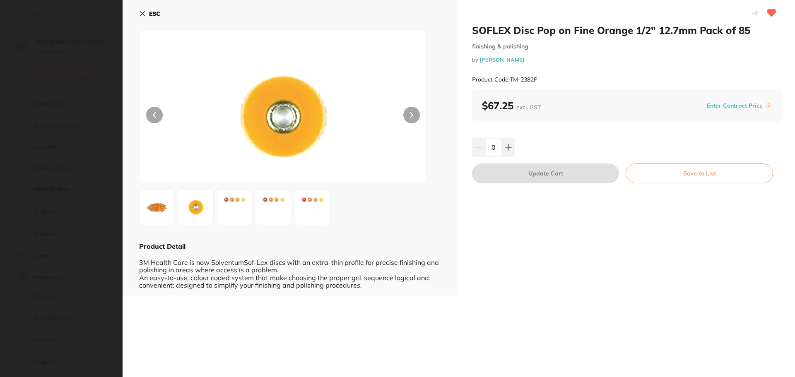
click at [138, 12] on div "ESC Product Detail 3M Health Care is now SolventumSof-Lex discs with an extra-t…" at bounding box center [291, 148] width 336 height 296
click at [142, 14] on icon at bounding box center [142, 14] width 5 height 5
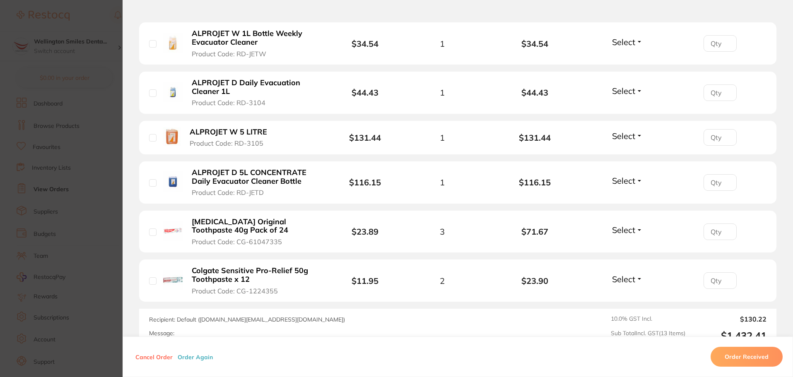
scroll to position [580, 0]
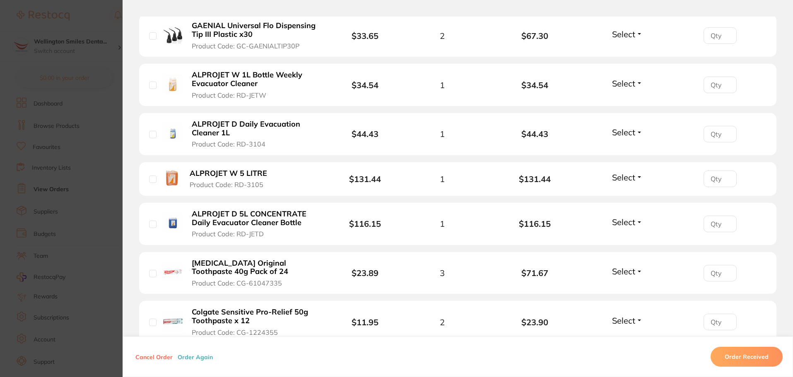
click at [85, 227] on section "Order ID: Restocq- 91675 Order Information Placed Order Order Date [DATE] 13:13…" at bounding box center [396, 188] width 793 height 377
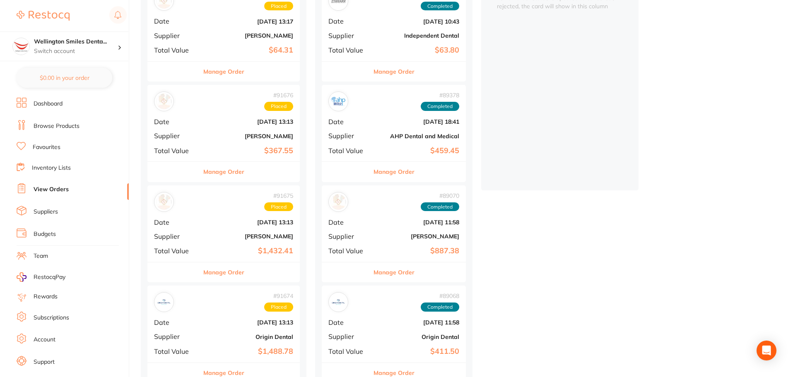
scroll to position [256, 0]
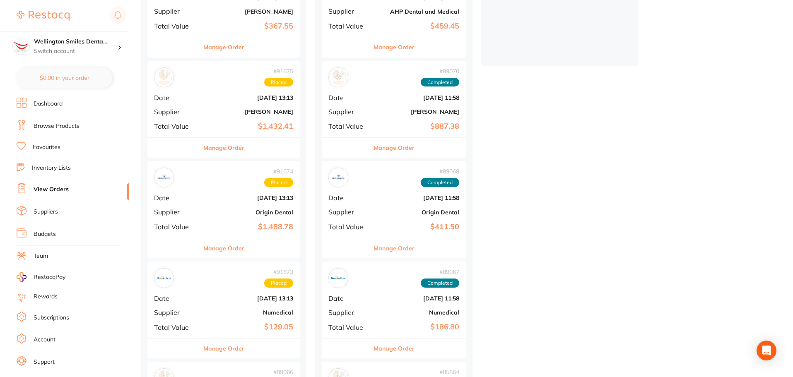
click at [289, 233] on div "# 91674 Placed Date [DATE] 13:13 Supplier Origin Dental Total Value $1,488.78" at bounding box center [223, 199] width 152 height 77
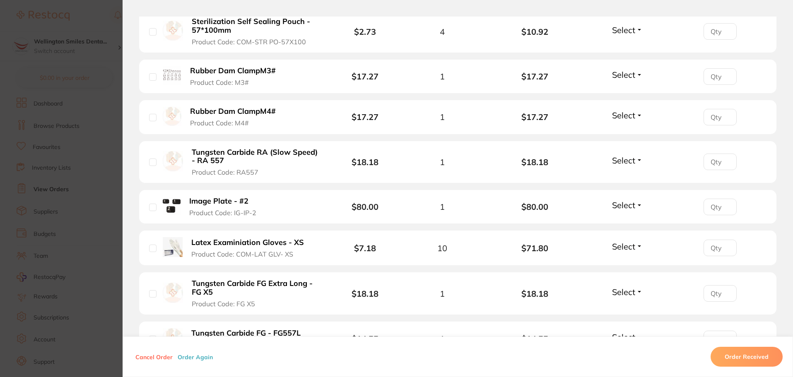
scroll to position [849, 0]
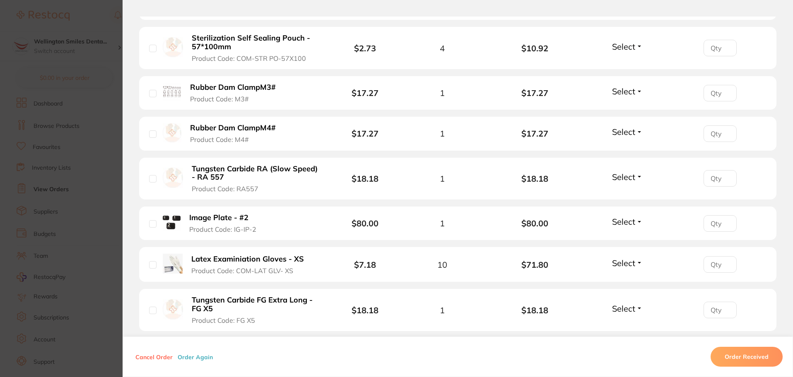
click at [223, 89] on b "Rubber Dam ClampM3#" at bounding box center [233, 87] width 86 height 9
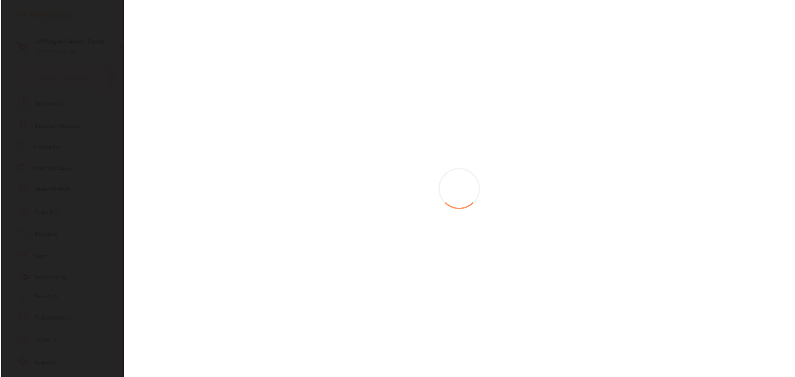
scroll to position [0, 0]
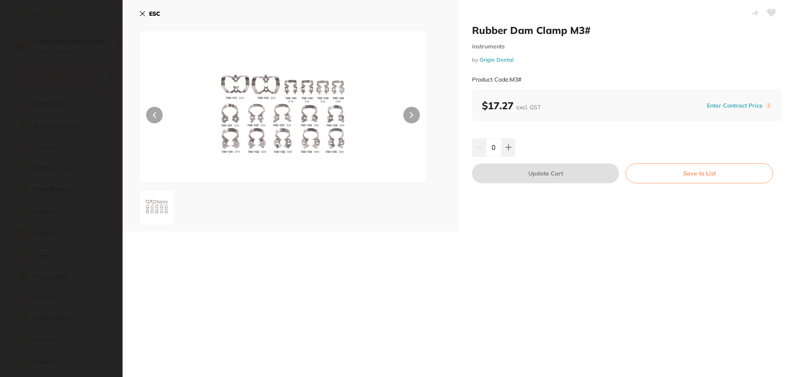
click at [286, 126] on img at bounding box center [283, 117] width 172 height 131
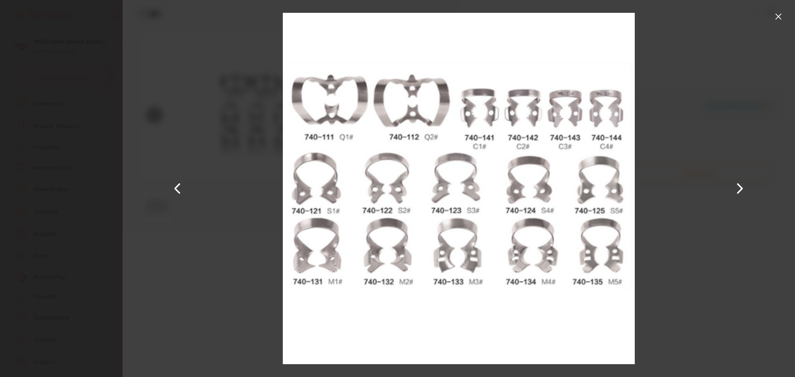
click at [3, 185] on section "Rubber Dam Clamp M3# instruments by Origin Dental Product Code: M3# ESC Rubber …" at bounding box center [397, 188] width 795 height 377
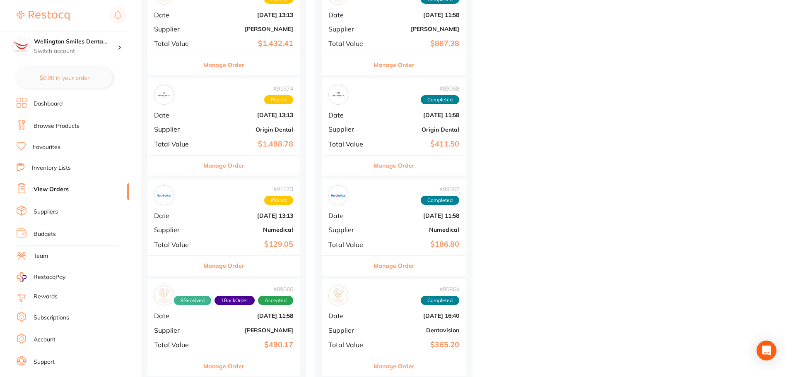
scroll to position [421, 0]
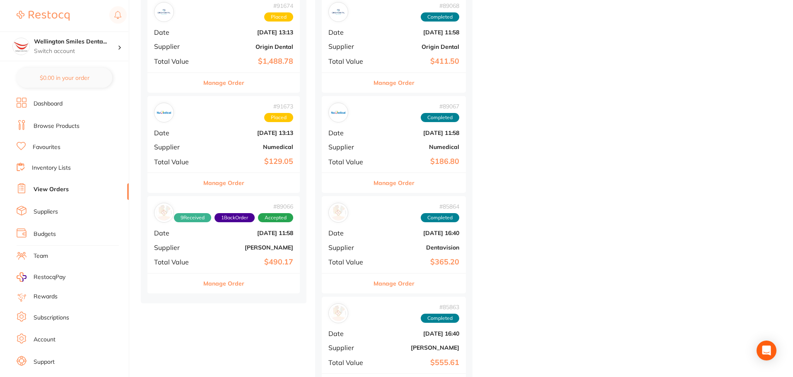
click at [273, 159] on b "$129.05" at bounding box center [249, 161] width 88 height 9
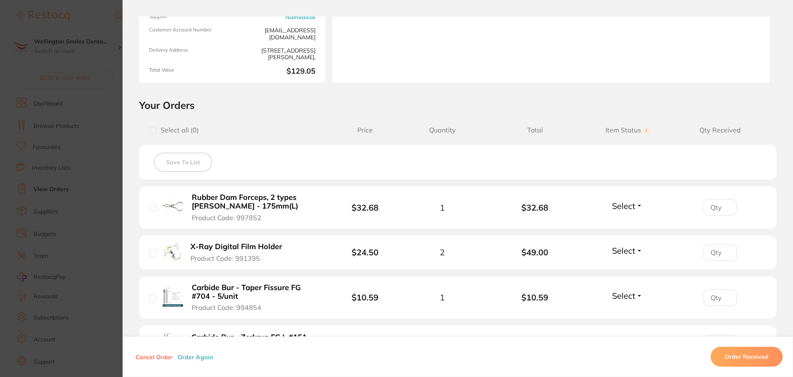
scroll to position [207, 0]
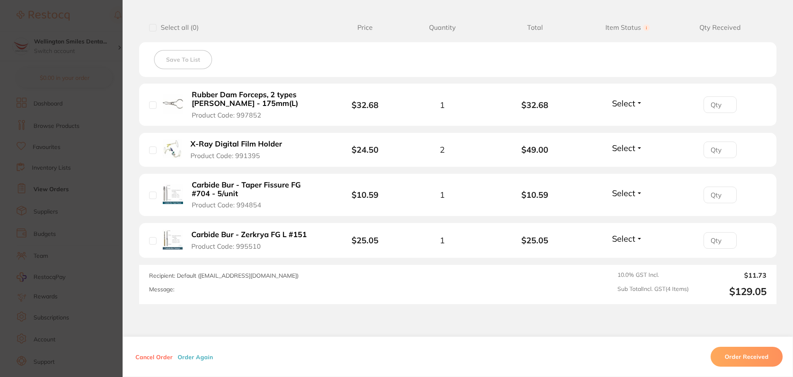
click at [235, 147] on b "X-Ray Digital Film Holder" at bounding box center [235, 144] width 91 height 9
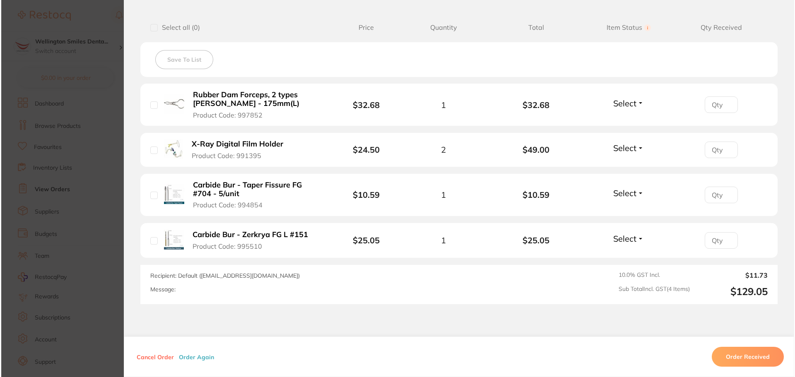
scroll to position [0, 0]
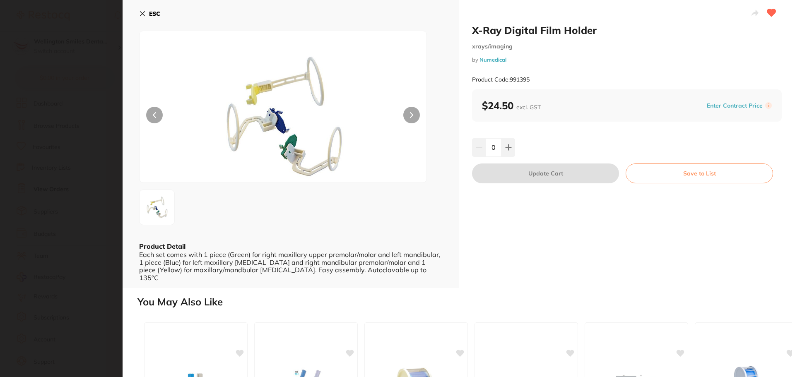
click at [140, 10] on button "ESC" at bounding box center [149, 14] width 21 height 14
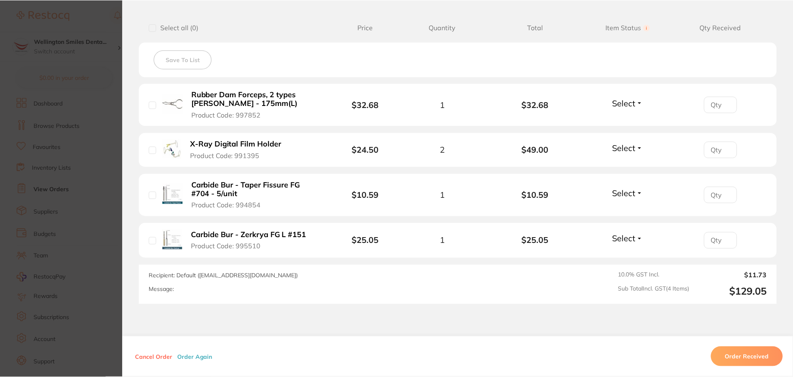
scroll to position [421, 0]
click at [231, 187] on b "Carbide Bur - Taper Fissure FG #704 - 5/unit" at bounding box center [256, 189] width 128 height 17
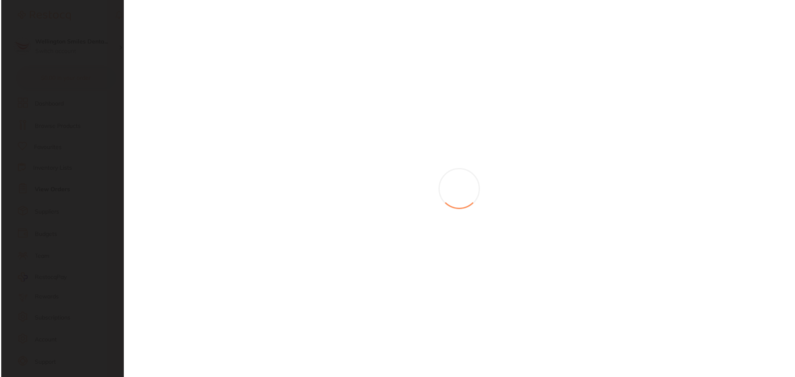
scroll to position [0, 0]
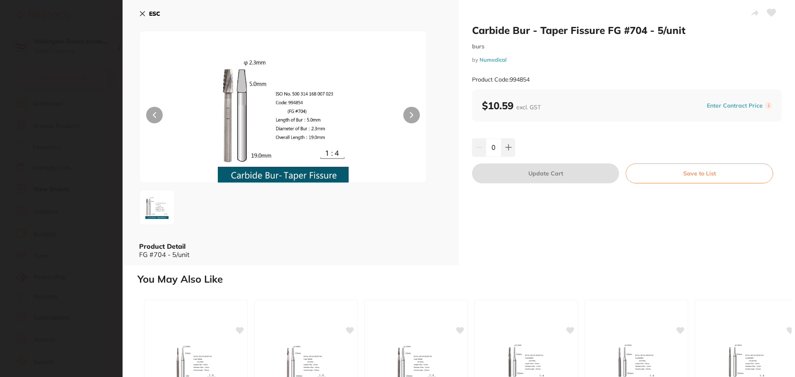
click at [145, 14] on icon at bounding box center [142, 13] width 7 height 7
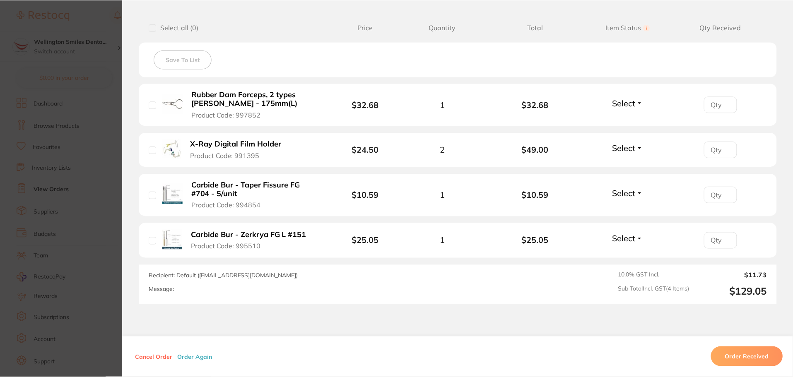
scroll to position [421, 0]
click at [243, 238] on b "Carbide Bur - Zerkrya FG L #151" at bounding box center [248, 235] width 115 height 9
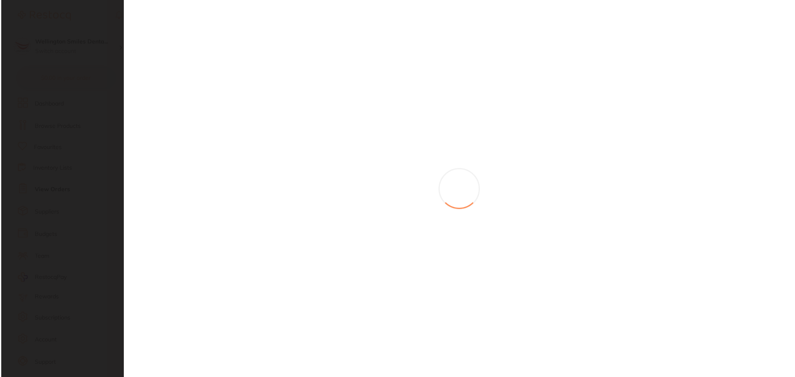
scroll to position [0, 0]
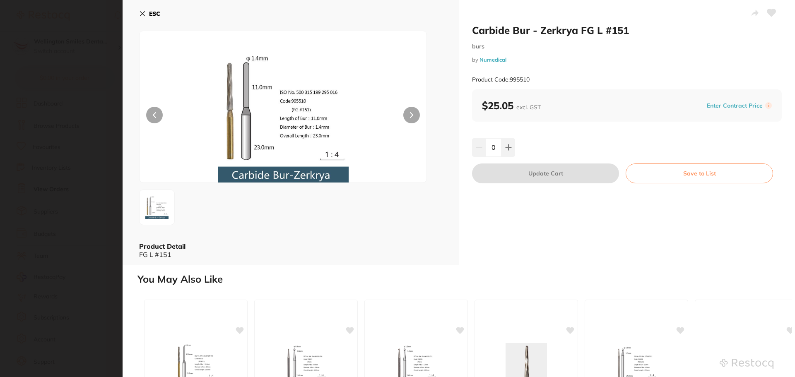
click at [139, 13] on icon at bounding box center [142, 13] width 7 height 7
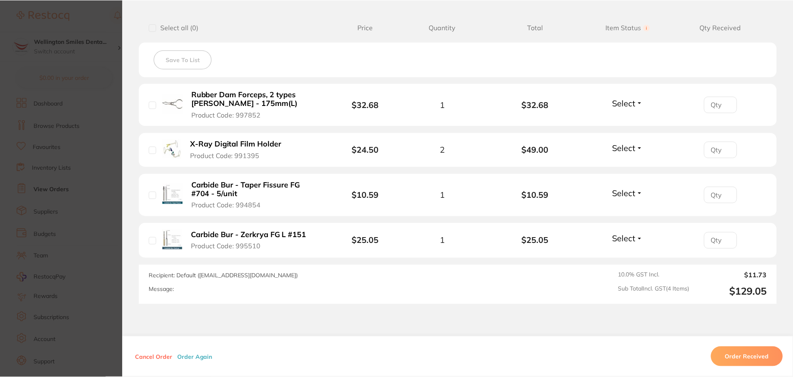
scroll to position [421, 0]
drag, startPoint x: 138, startPoint y: 19, endPoint x: 118, endPoint y: 35, distance: 25.3
click at [135, 23] on section "Your Orders Select all ( 0 ) Price Quantity Total Item Status You can use this …" at bounding box center [458, 150] width 670 height 308
click at [102, 108] on section "Order ID: Restocq- 91673 Order Information Placed Order Order Date Aug 28 2025,…" at bounding box center [396, 188] width 793 height 377
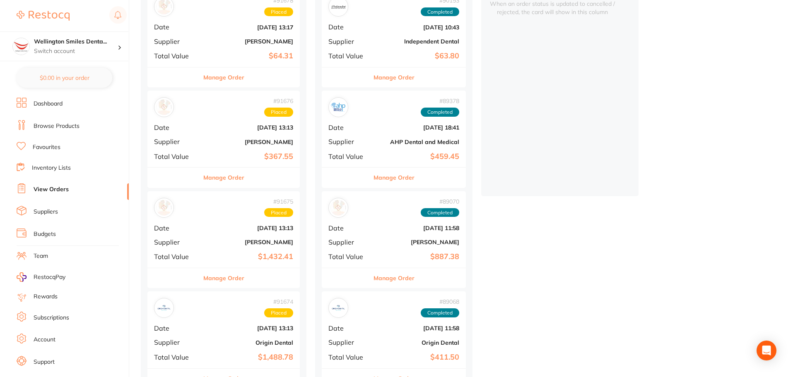
scroll to position [90, 0]
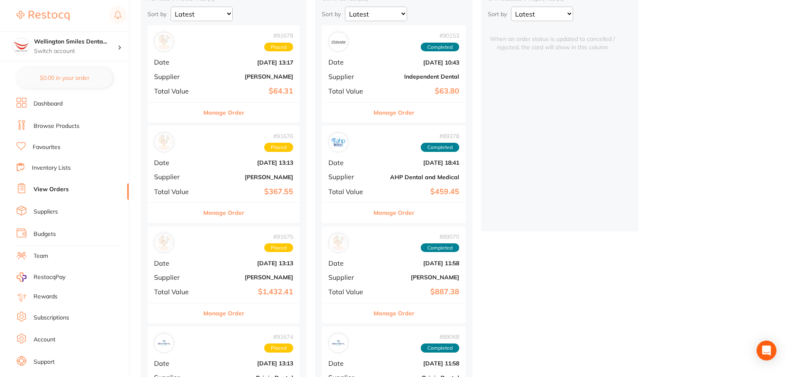
click at [190, 77] on span "Supplier" at bounding box center [176, 76] width 44 height 7
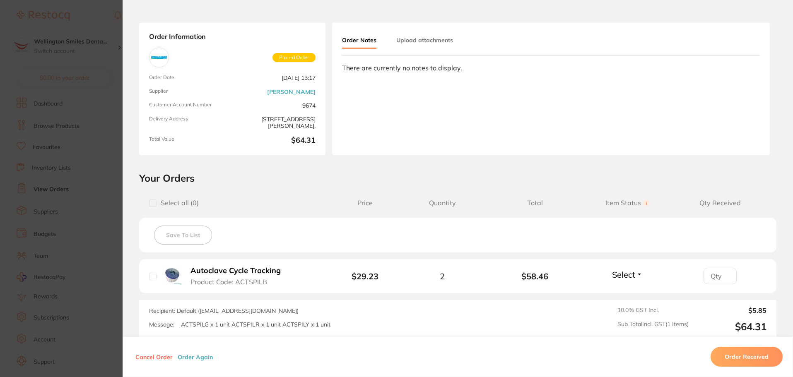
scroll to position [41, 0]
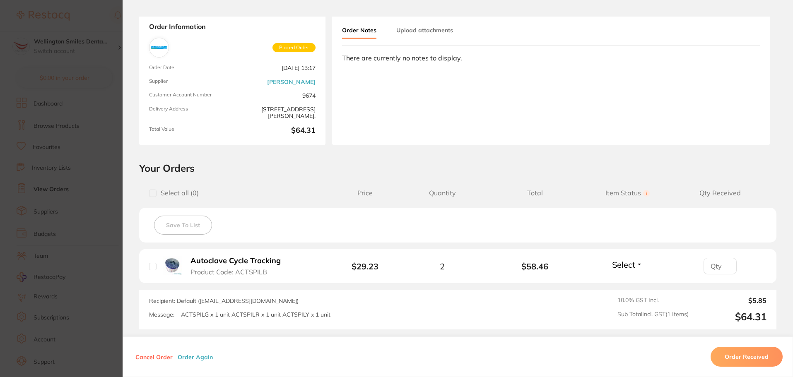
click at [248, 262] on b "Autoclave Cycle Tracking" at bounding box center [235, 261] width 90 height 9
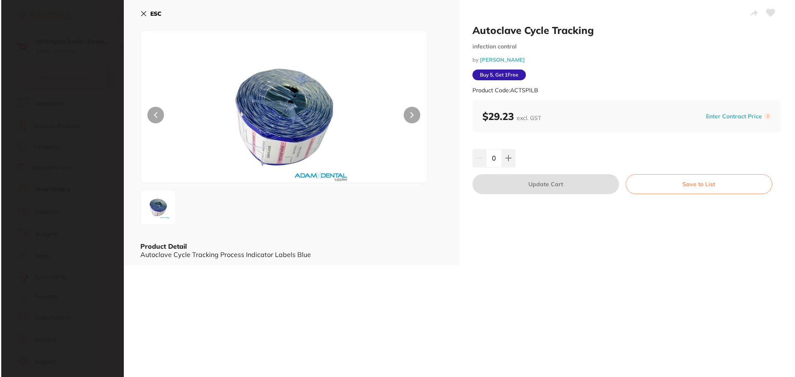
scroll to position [0, 0]
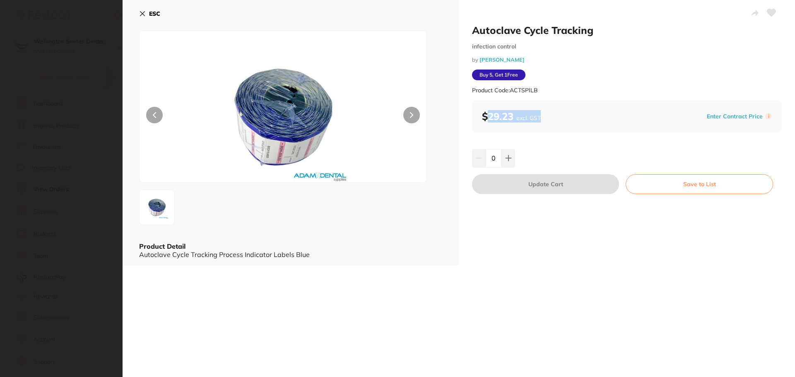
drag, startPoint x: 487, startPoint y: 115, endPoint x: 543, endPoint y: 117, distance: 56.3
click at [543, 117] on div "$29.23 excl. GST Enter Contract Price i" at bounding box center [627, 116] width 290 height 12
click at [557, 114] on div "$29.23 excl. GST Enter Contract Price i" at bounding box center [627, 116] width 290 height 12
drag, startPoint x: 481, startPoint y: 75, endPoint x: 503, endPoint y: 77, distance: 22.9
click at [503, 77] on span "Buy 5, Get 1 Free" at bounding box center [498, 75] width 53 height 11
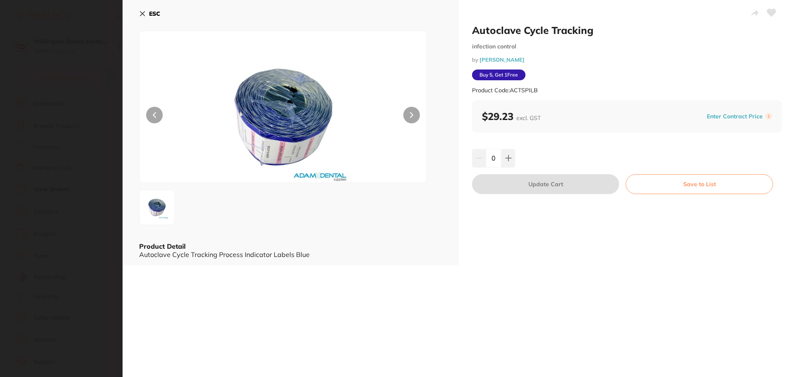
click at [508, 77] on span "Buy 5, Get 1 Free" at bounding box center [498, 75] width 53 height 11
click at [110, 108] on section "Autoclave Cycle Tracking infection control by Adam Dental Product Code: ACTSPIL…" at bounding box center [397, 188] width 795 height 377
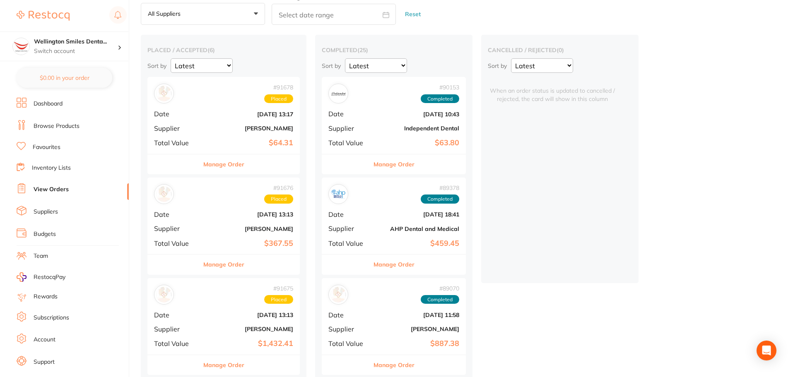
scroll to position [7, 0]
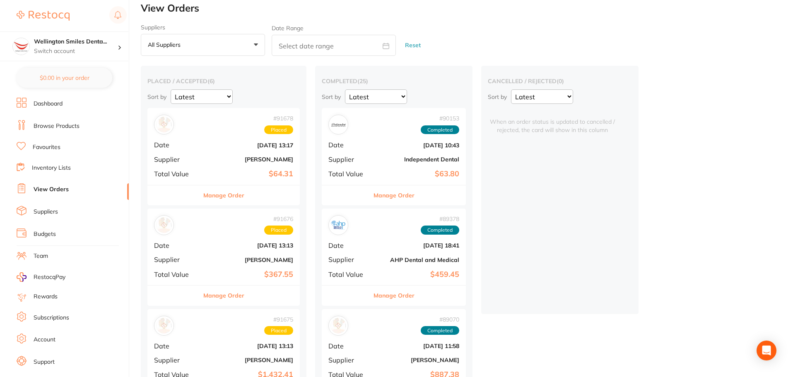
click at [257, 263] on div "# 91676 Placed Date Aug 28 2025, 13:13 Supplier Adam Dental Total Value $367.55" at bounding box center [223, 247] width 152 height 77
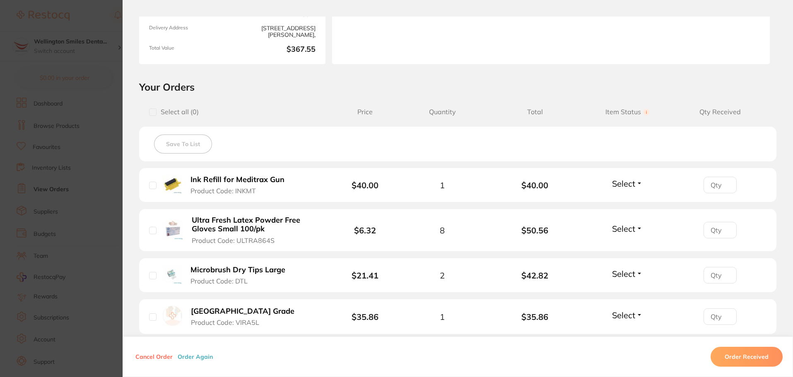
scroll to position [124, 0]
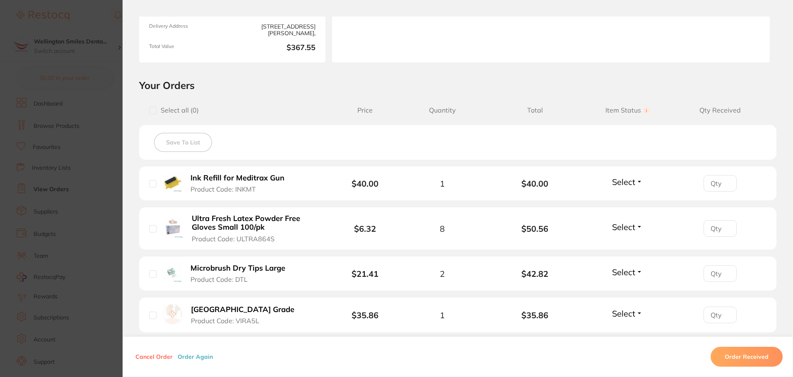
click at [215, 223] on b "Ultra Fresh Latex Powder Free Gloves Small 100/pk" at bounding box center [256, 222] width 128 height 17
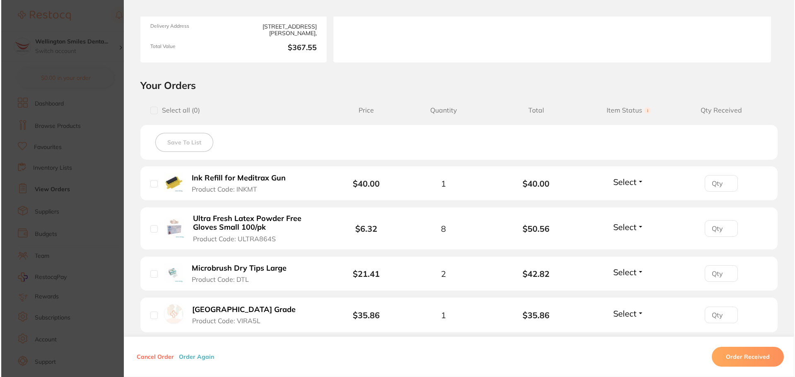
scroll to position [0, 0]
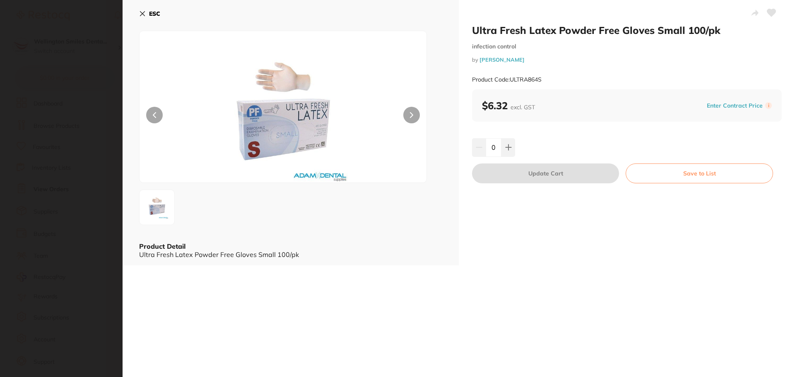
click at [107, 245] on section "Ultra Fresh Latex Powder Free Gloves Small 100/pk infection control by Adam Den…" at bounding box center [397, 188] width 795 height 377
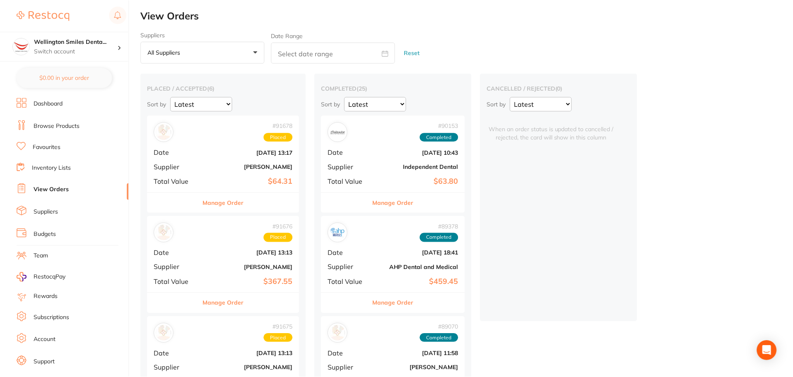
scroll to position [7, 0]
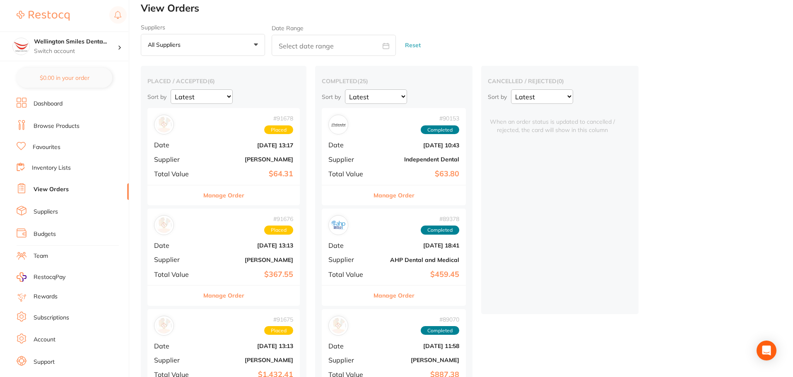
click at [241, 248] on b "[DATE] 13:13" at bounding box center [249, 245] width 88 height 7
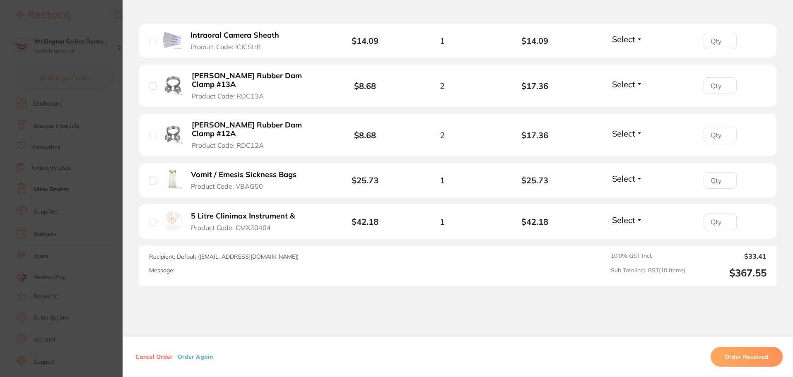
scroll to position [497, 0]
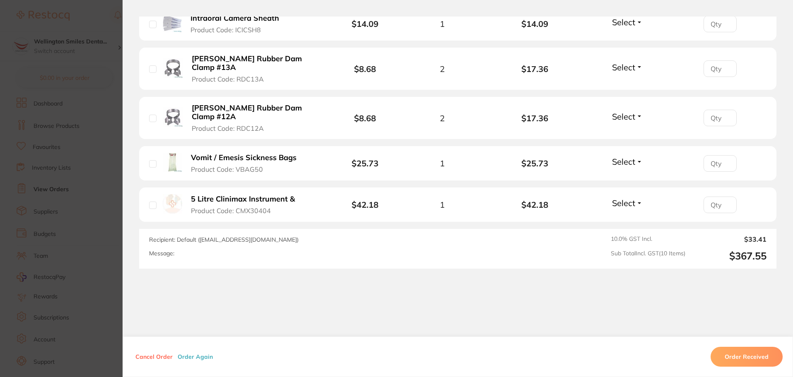
click at [104, 220] on section "Order ID: Restocq- 91676 Order Information Placed Order Order Date [DATE] 13:13…" at bounding box center [396, 188] width 793 height 377
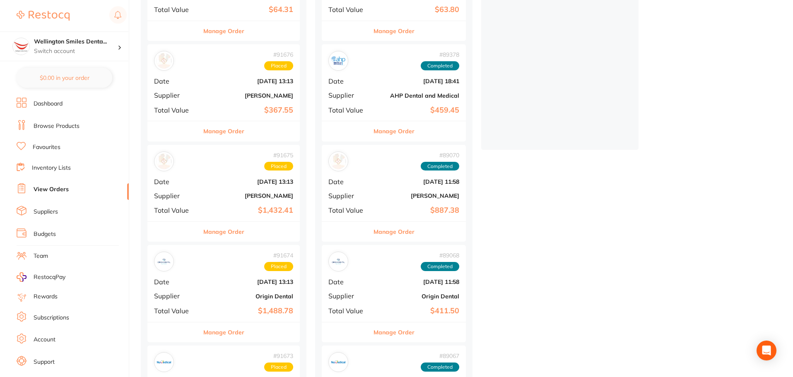
scroll to position [173, 0]
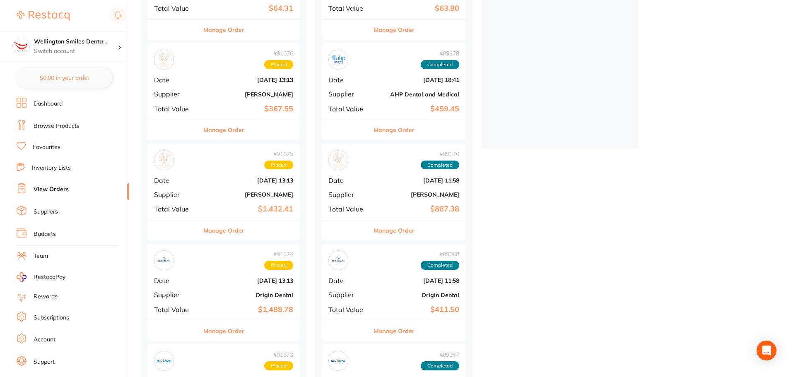
click at [254, 212] on b "$1,432.41" at bounding box center [249, 209] width 88 height 9
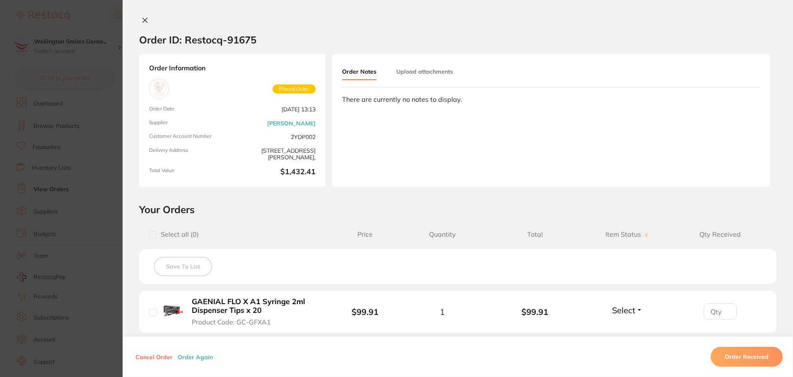
scroll to position [248, 0]
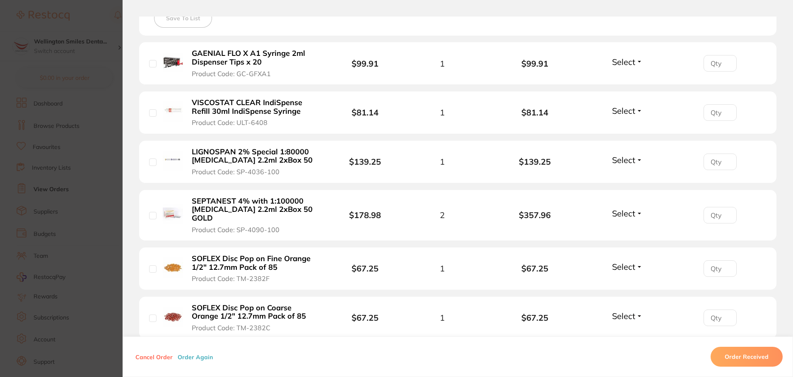
click at [242, 101] on b "VISCOSTAT CLEAR IndiSpense Refill 30ml IndiSpense Syringe" at bounding box center [256, 107] width 128 height 17
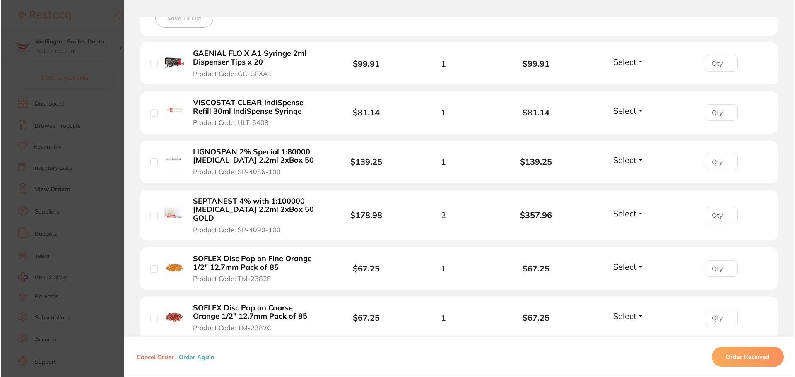
scroll to position [0, 0]
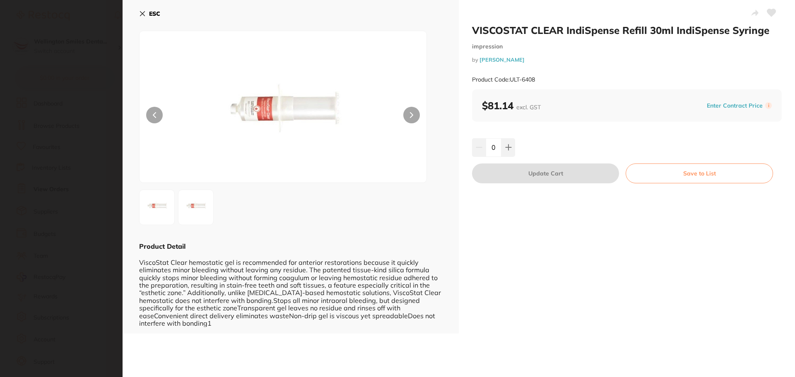
click at [189, 204] on img at bounding box center [196, 207] width 30 height 30
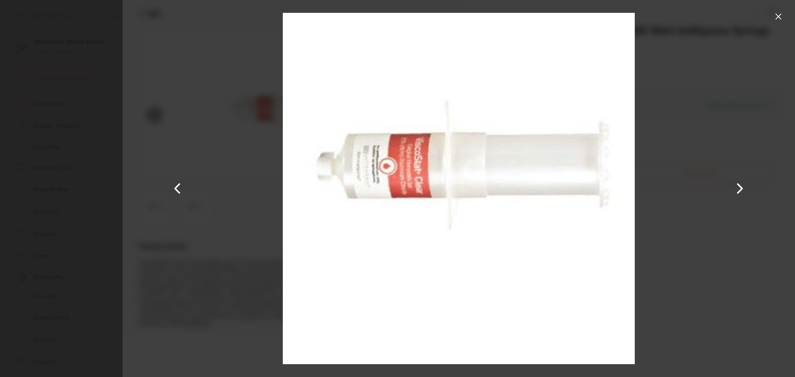
click at [136, 195] on div at bounding box center [459, 188] width 672 height 377
click at [101, 184] on section "VISCOSTAT CLEAR IndiSpense Refill 30ml IndiSpense Syringe impression by Henry S…" at bounding box center [397, 188] width 795 height 377
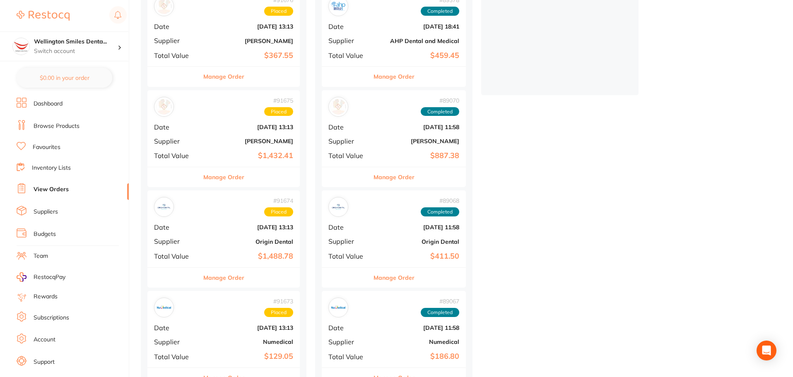
scroll to position [214, 0]
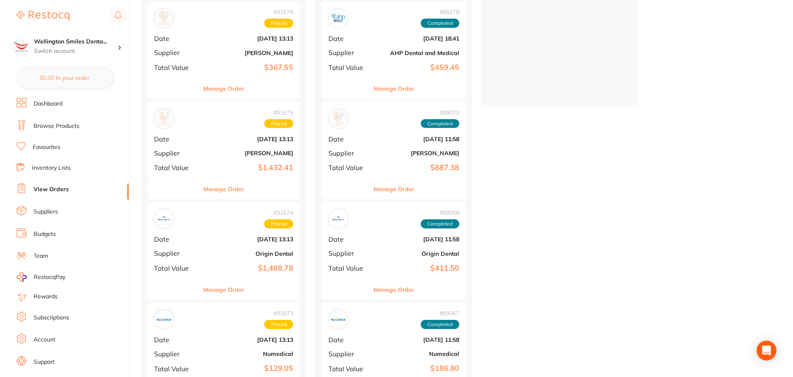
click at [236, 154] on b "[PERSON_NAME]" at bounding box center [249, 153] width 88 height 7
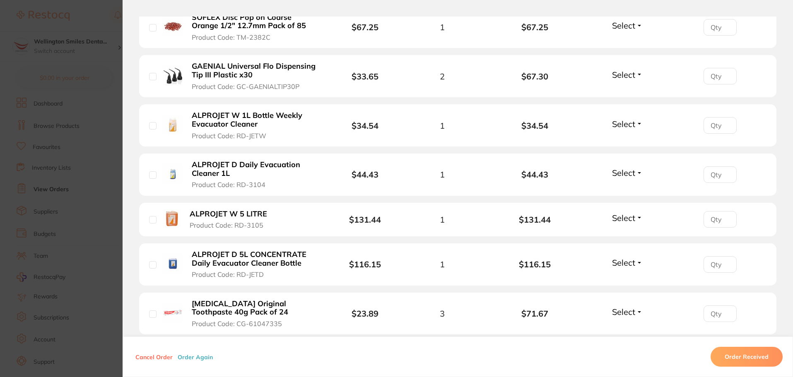
scroll to position [538, 0]
click at [109, 276] on section "Order ID: Restocq- 91675 Order Information Placed Order Order Date [DATE] 13:13…" at bounding box center [396, 188] width 793 height 377
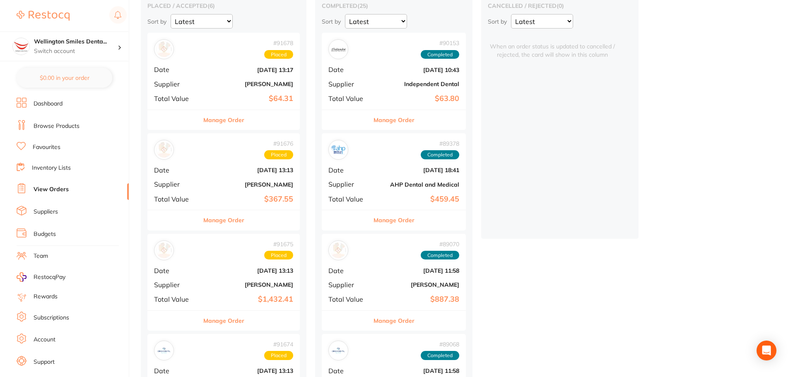
scroll to position [207, 0]
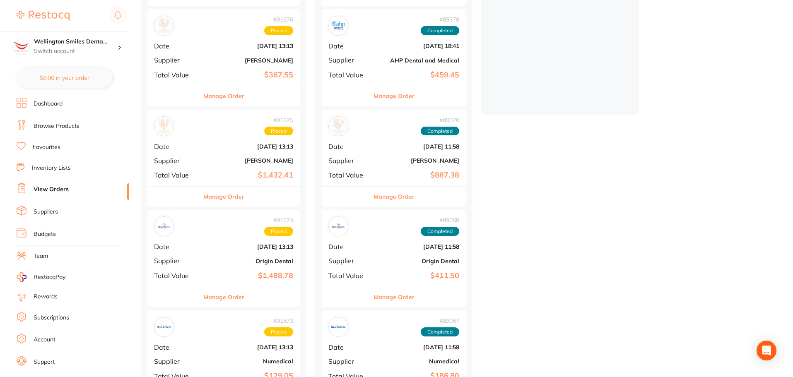
click at [227, 200] on button "Manage Order" at bounding box center [223, 197] width 41 height 20
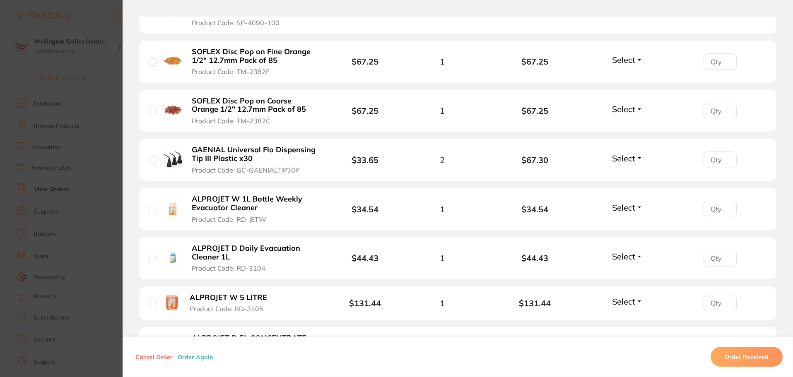
scroll to position [662, 0]
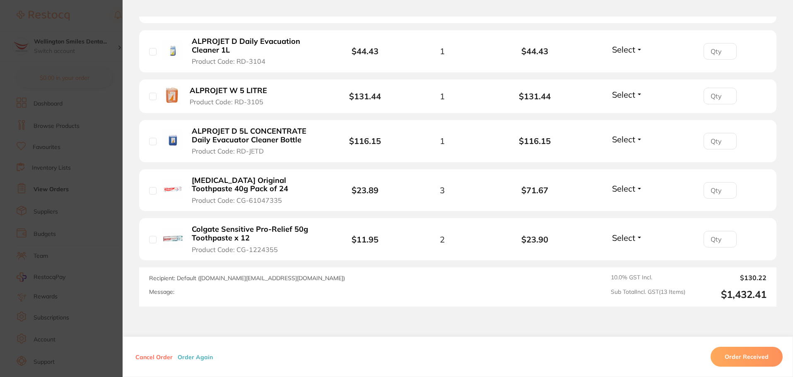
click at [228, 176] on b "[MEDICAL_DATA] Original Toothpaste 40g Pack of 24" at bounding box center [256, 184] width 128 height 17
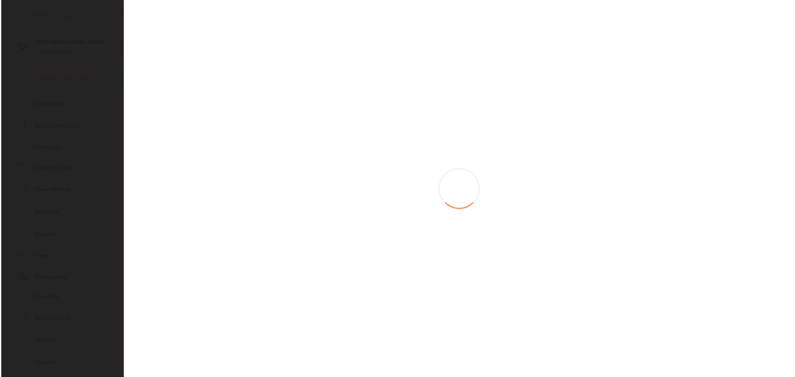
scroll to position [0, 0]
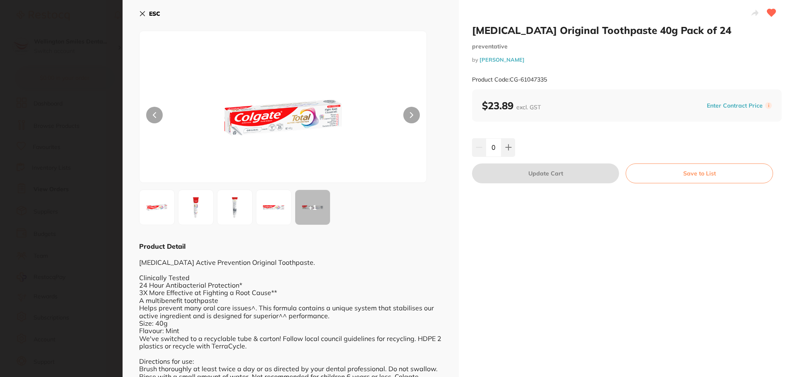
click at [254, 202] on div "+ 1" at bounding box center [290, 208] width 303 height 36
click at [272, 209] on img at bounding box center [274, 207] width 30 height 30
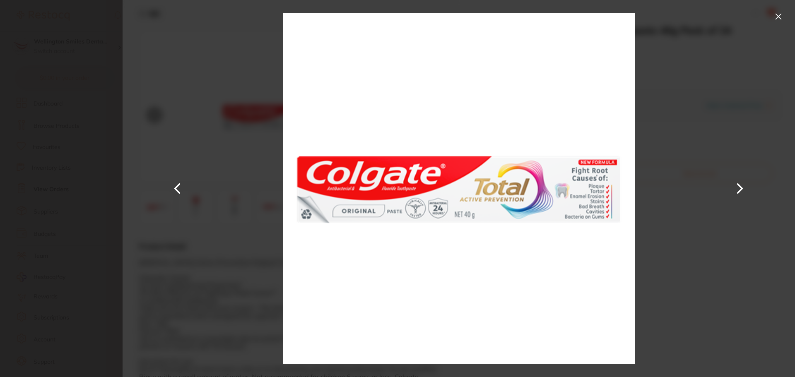
click at [176, 190] on button at bounding box center [178, 188] width 20 height 189
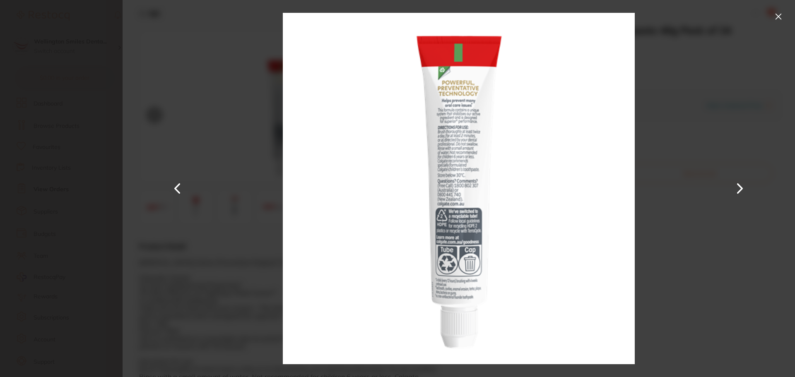
click at [176, 190] on button at bounding box center [178, 188] width 20 height 189
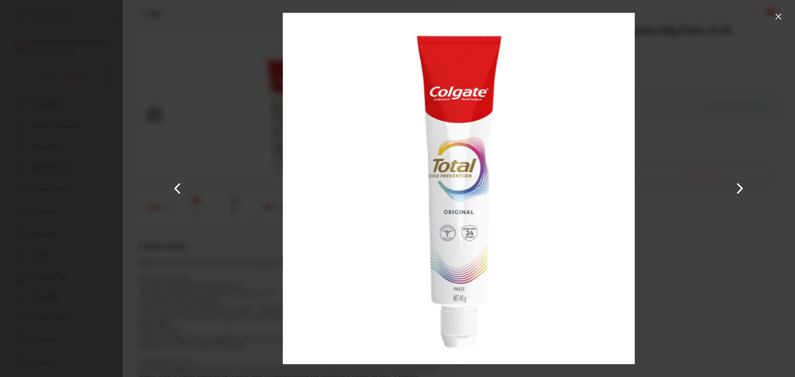
click at [124, 188] on div at bounding box center [459, 188] width 672 height 377
click at [773, 22] on button at bounding box center [778, 16] width 13 height 13
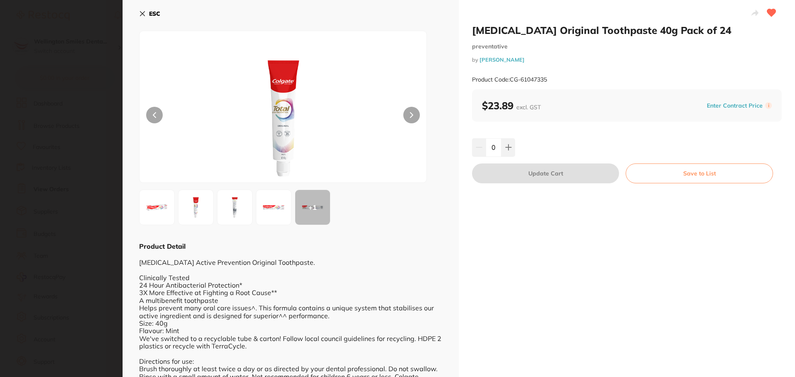
click at [143, 12] on icon at bounding box center [142, 13] width 7 height 7
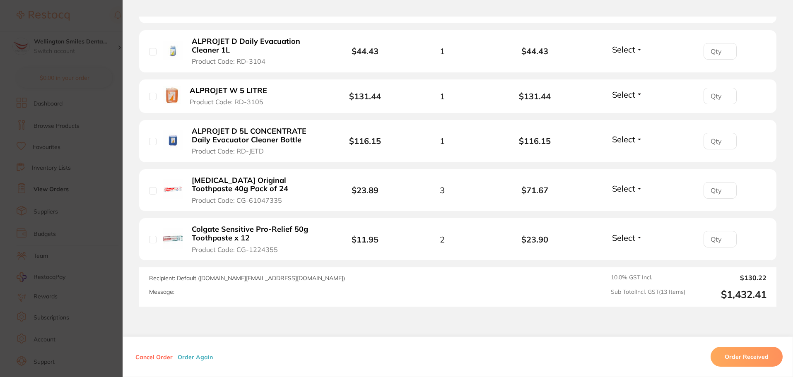
click at [223, 225] on b "Colgate Sensitive Pro-Relief 50g Toothpaste x 12" at bounding box center [256, 233] width 128 height 17
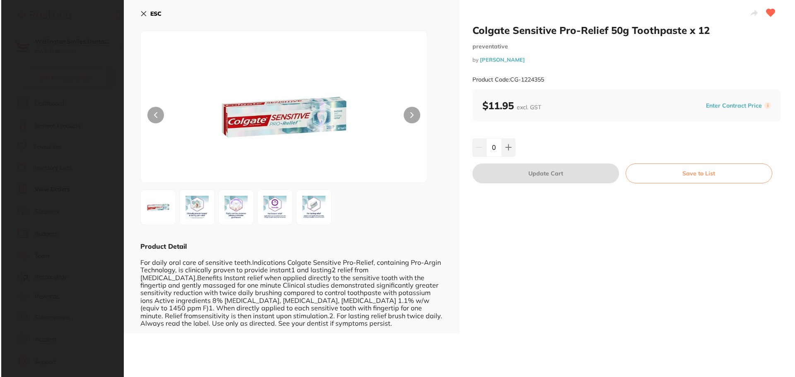
scroll to position [0, 0]
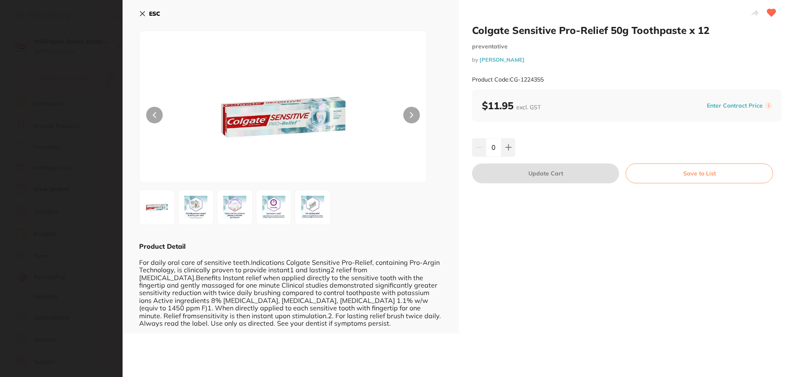
click at [303, 209] on img at bounding box center [313, 207] width 30 height 30
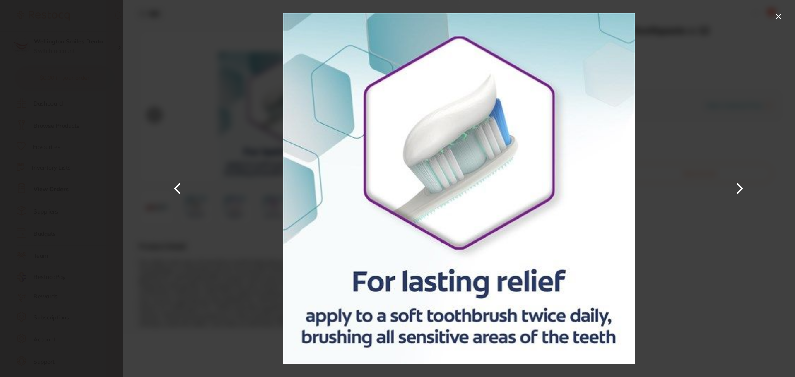
click at [780, 13] on button at bounding box center [778, 16] width 13 height 13
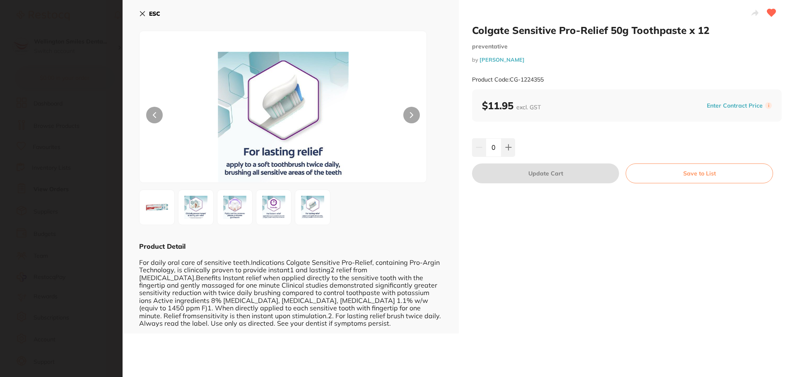
click at [140, 12] on icon at bounding box center [142, 13] width 7 height 7
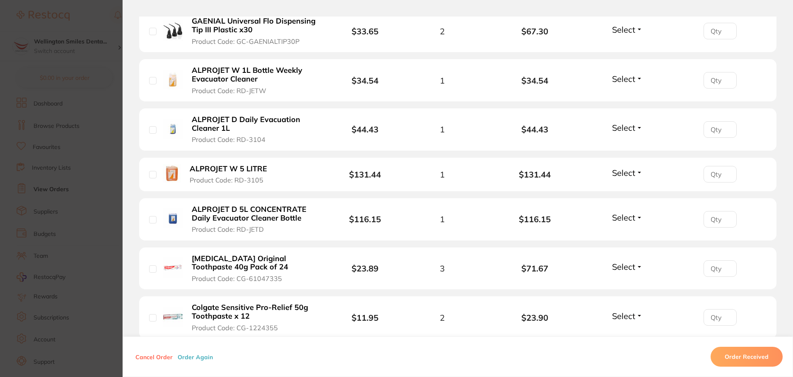
scroll to position [580, 0]
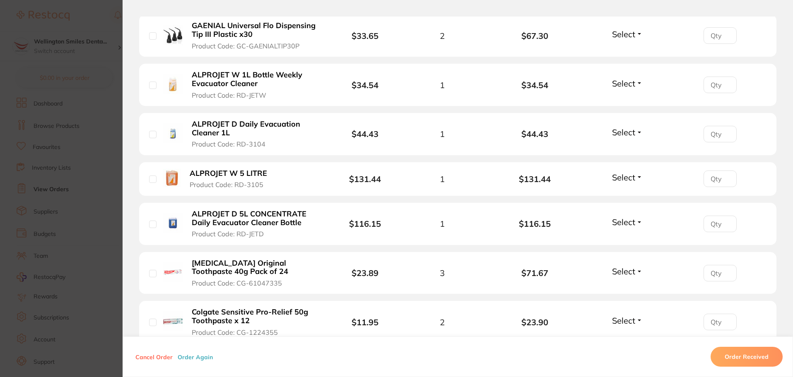
click at [67, 238] on section "Order ID: Restocq- 91675 Order Information Placed Order Order Date [DATE] 13:13…" at bounding box center [396, 188] width 793 height 377
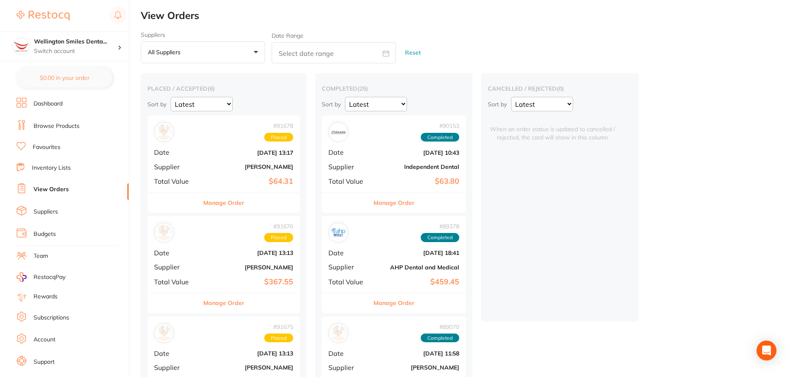
click at [65, 123] on link "Browse Products" at bounding box center [57, 126] width 46 height 8
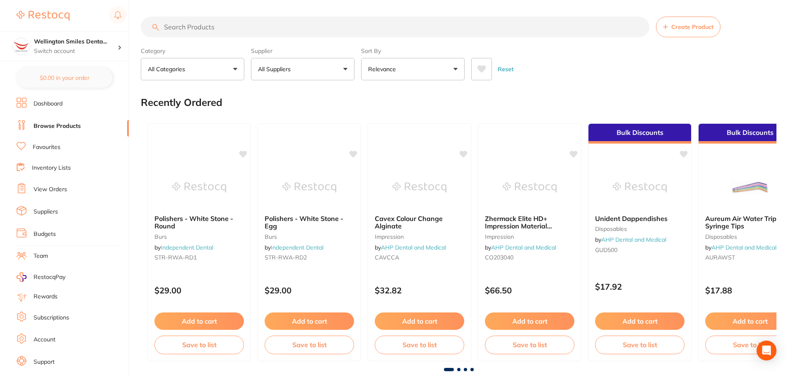
click at [206, 27] on input "search" at bounding box center [395, 27] width 508 height 21
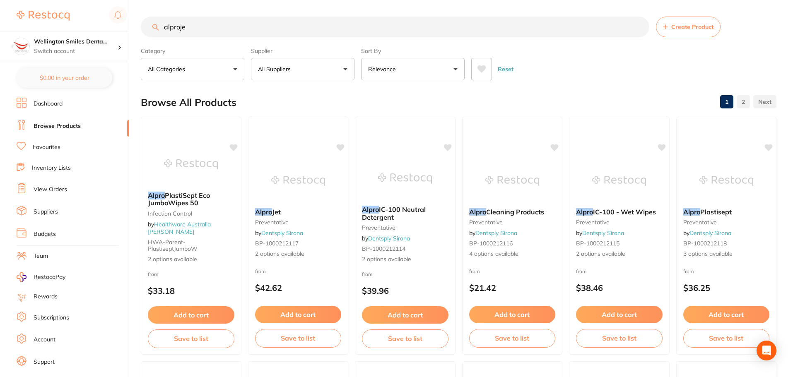
type input "alprojet"
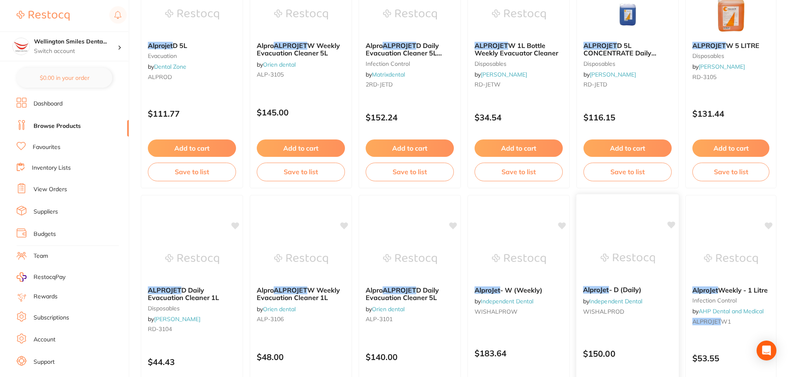
scroll to position [207, 0]
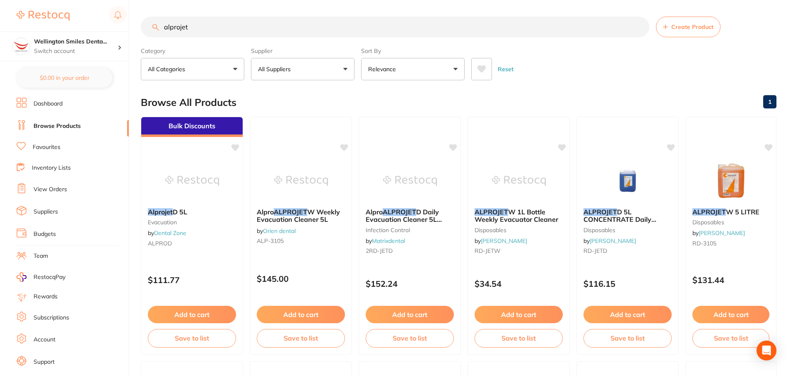
click at [638, 27] on input "alprojet" at bounding box center [395, 27] width 508 height 21
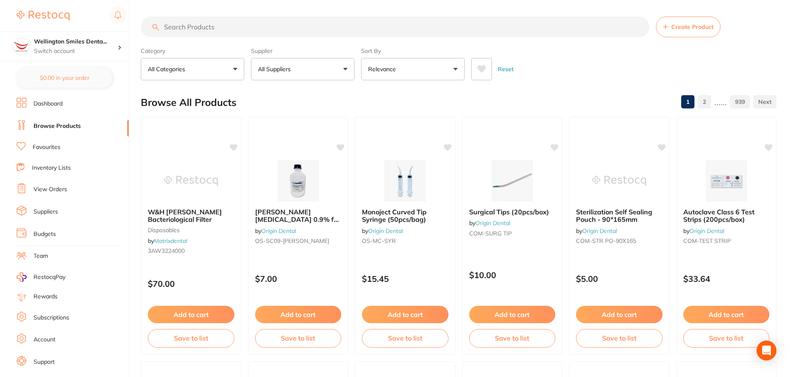
click at [47, 190] on link "View Orders" at bounding box center [51, 189] width 34 height 8
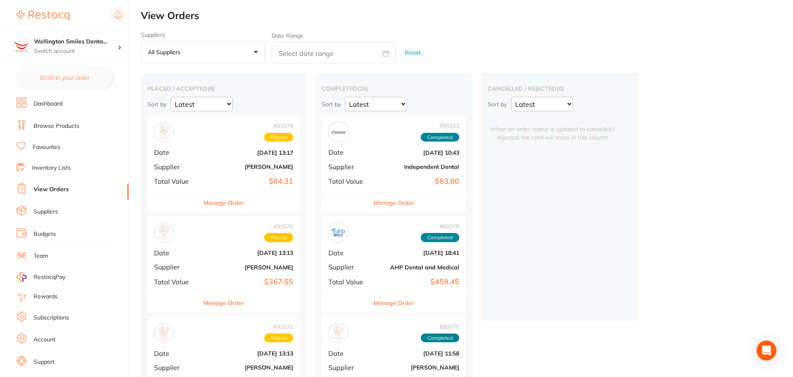
click at [259, 162] on div "# 91678 Placed Date [DATE] 13:17 Supplier [PERSON_NAME] Total Value $64.31" at bounding box center [223, 153] width 152 height 77
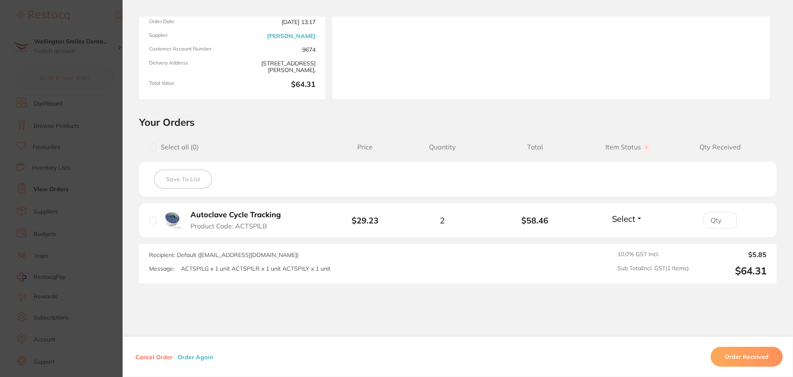
scroll to position [76, 0]
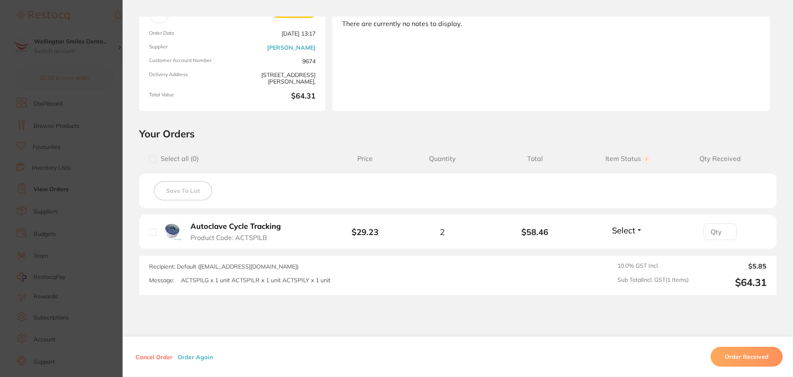
click at [117, 170] on section "Order ID: Restocq- 91678 Order Information Placed Order Order Date [DATE] 13:17…" at bounding box center [396, 188] width 793 height 377
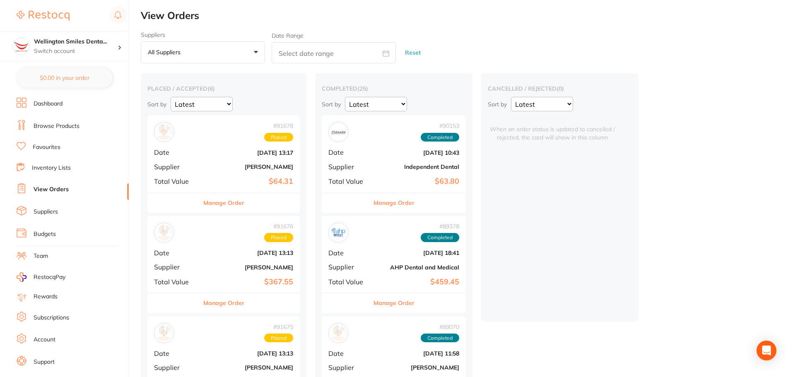
click at [264, 253] on b "[DATE] 13:13" at bounding box center [249, 253] width 88 height 7
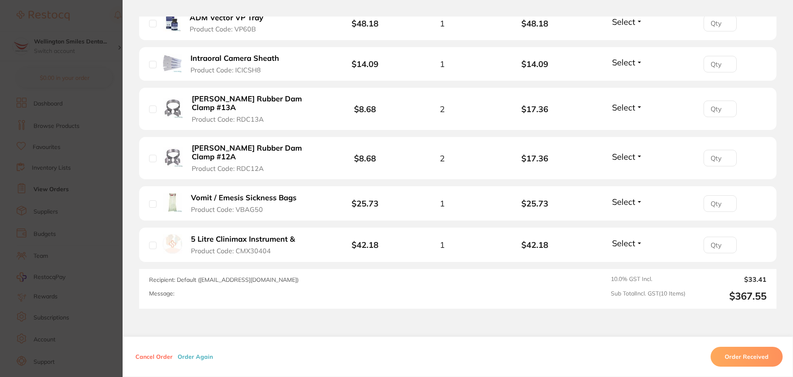
scroll to position [497, 0]
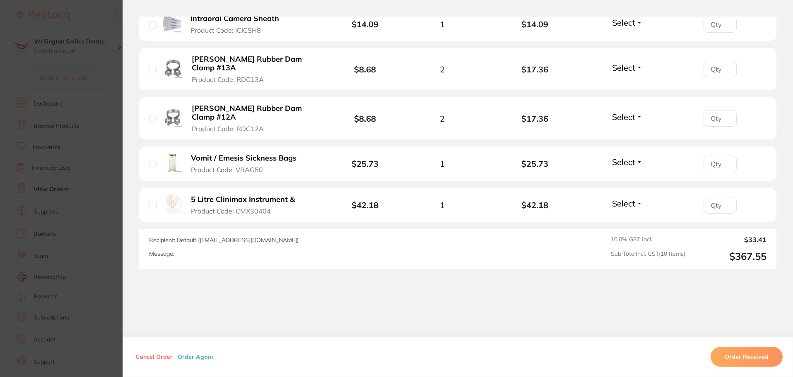
click at [99, 203] on section "Order ID: Restocq- 91676 Order Information Placed Order Order Date [DATE] 13:13…" at bounding box center [396, 188] width 793 height 377
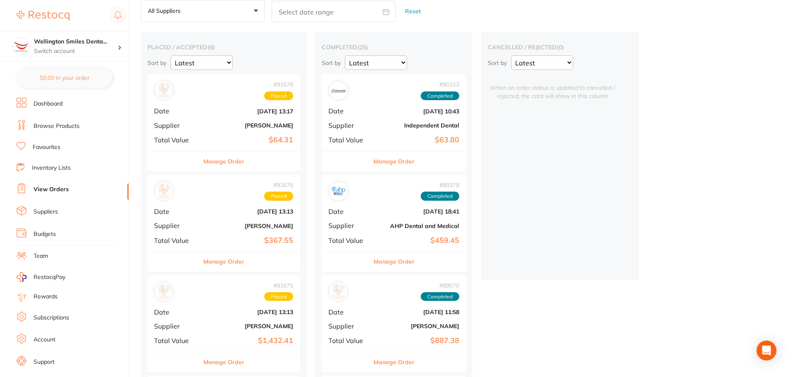
scroll to position [83, 0]
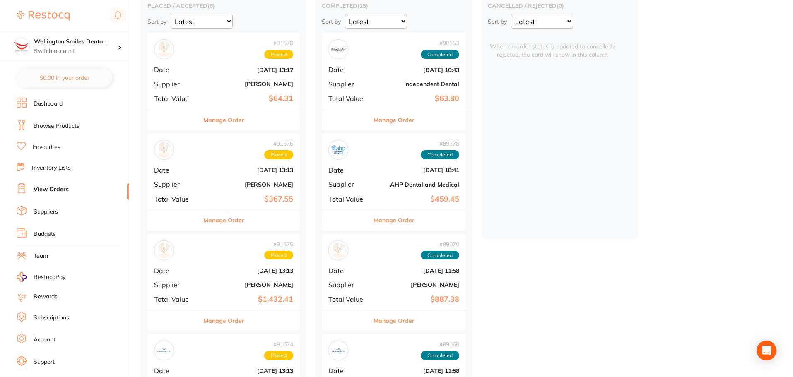
click at [247, 281] on div "# 91675 Placed Date [DATE] 13:13 Supplier [PERSON_NAME] Total Value $1,432.41" at bounding box center [223, 272] width 152 height 77
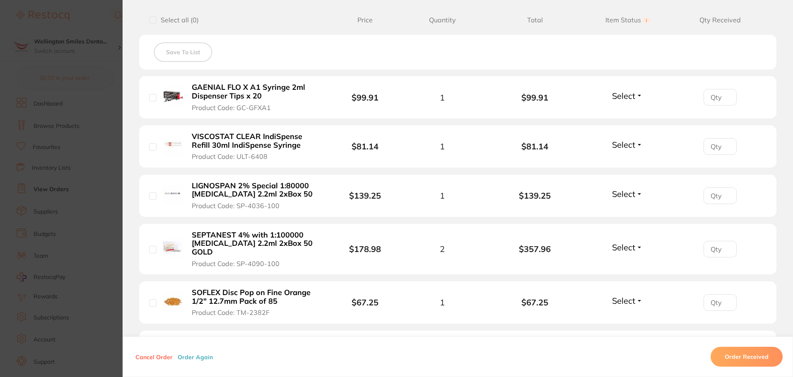
scroll to position [207, 0]
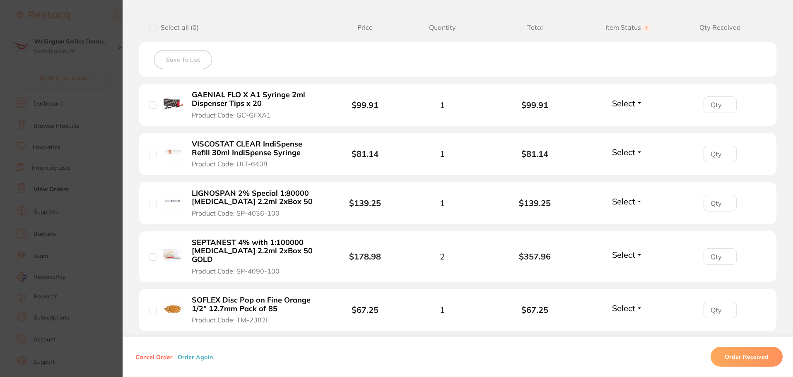
click at [86, 269] on section "Order ID: Restocq- 91675 Order Information Placed Order Order Date [DATE] 13:13…" at bounding box center [396, 188] width 793 height 377
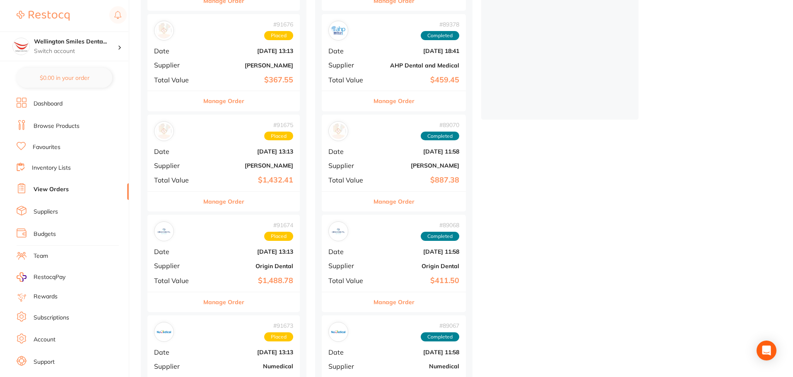
scroll to position [207, 0]
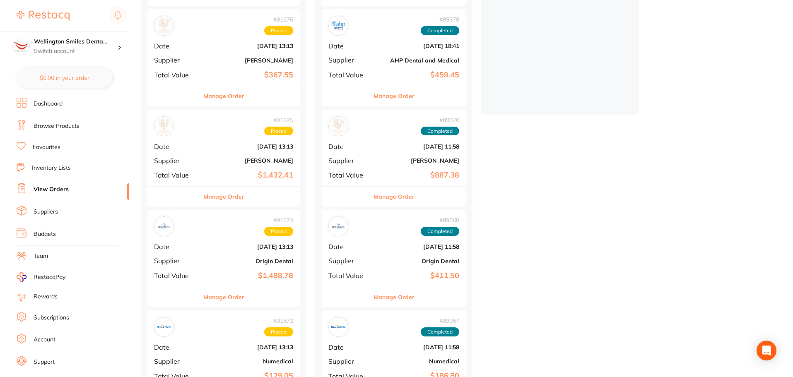
click at [230, 270] on div "# 91674 Placed Date [DATE] 13:13 Supplier Origin Dental Total Value $1,488.78" at bounding box center [223, 248] width 152 height 77
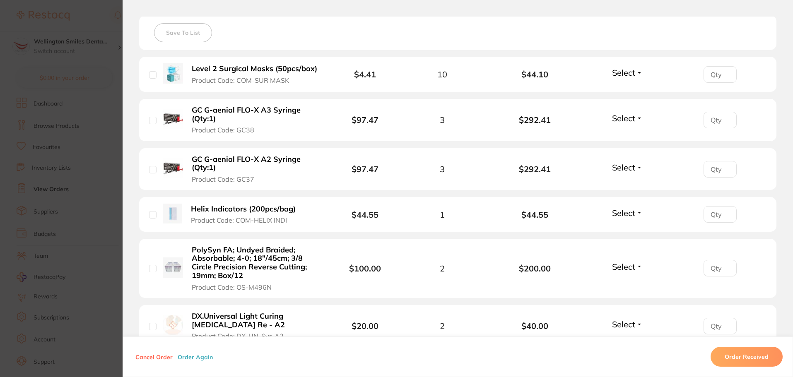
scroll to position [248, 0]
